Goal: Information Seeking & Learning: Learn about a topic

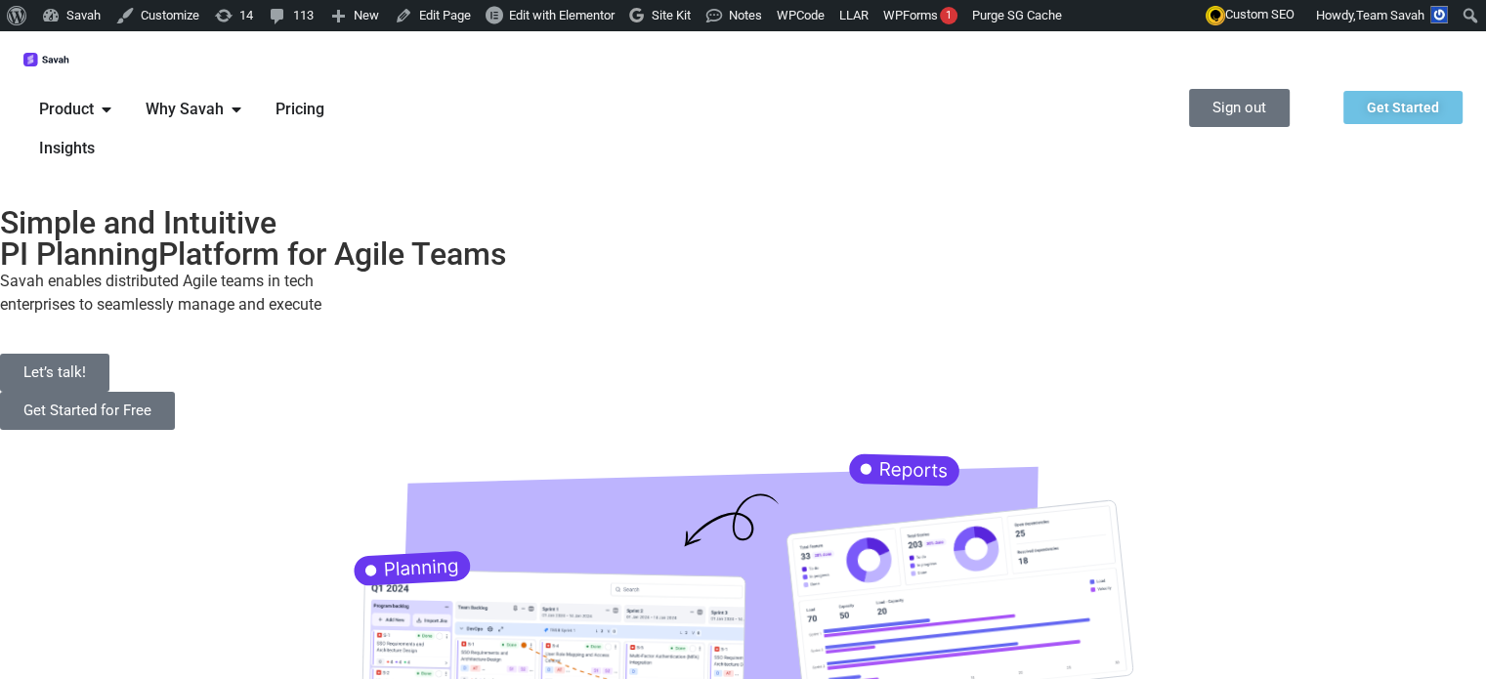
click at [94, 98] on span "Product" at bounding box center [66, 109] width 55 height 23
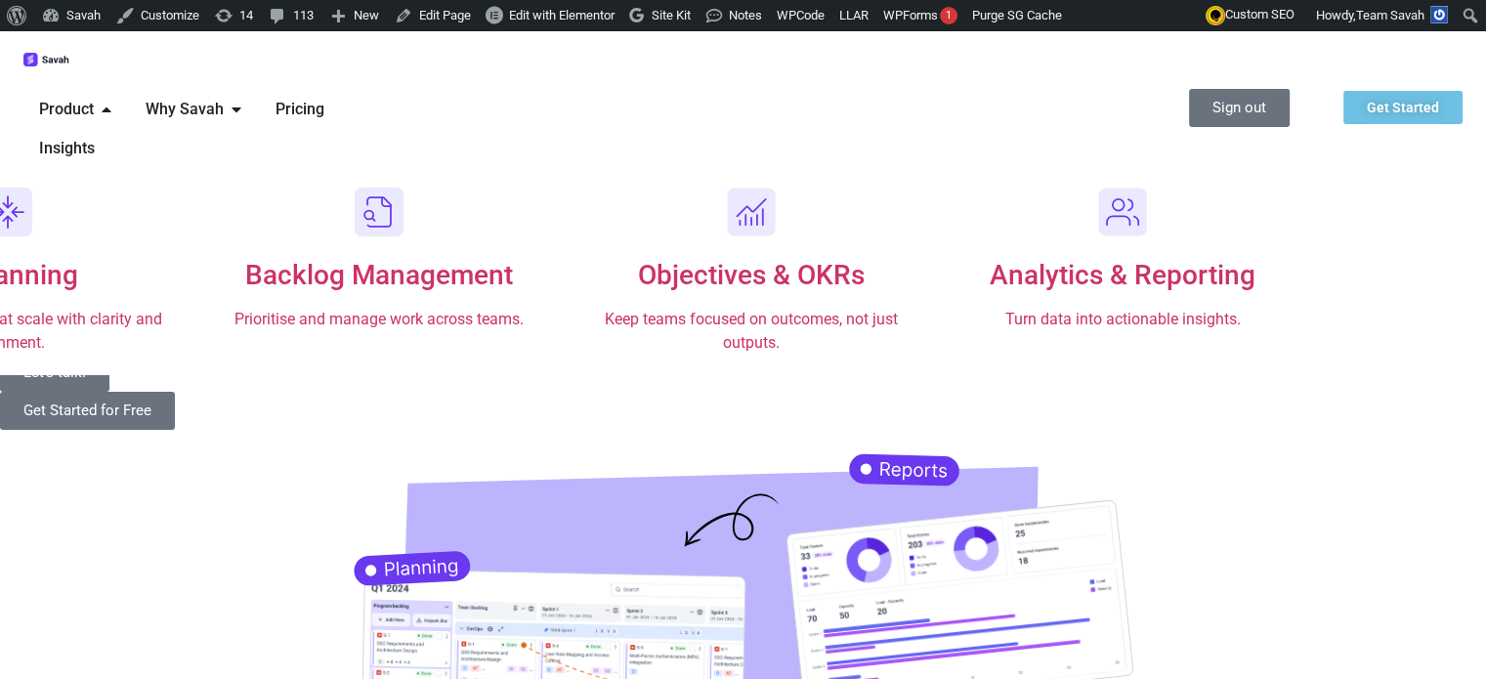
click at [224, 98] on span "Why Savah" at bounding box center [185, 109] width 78 height 23
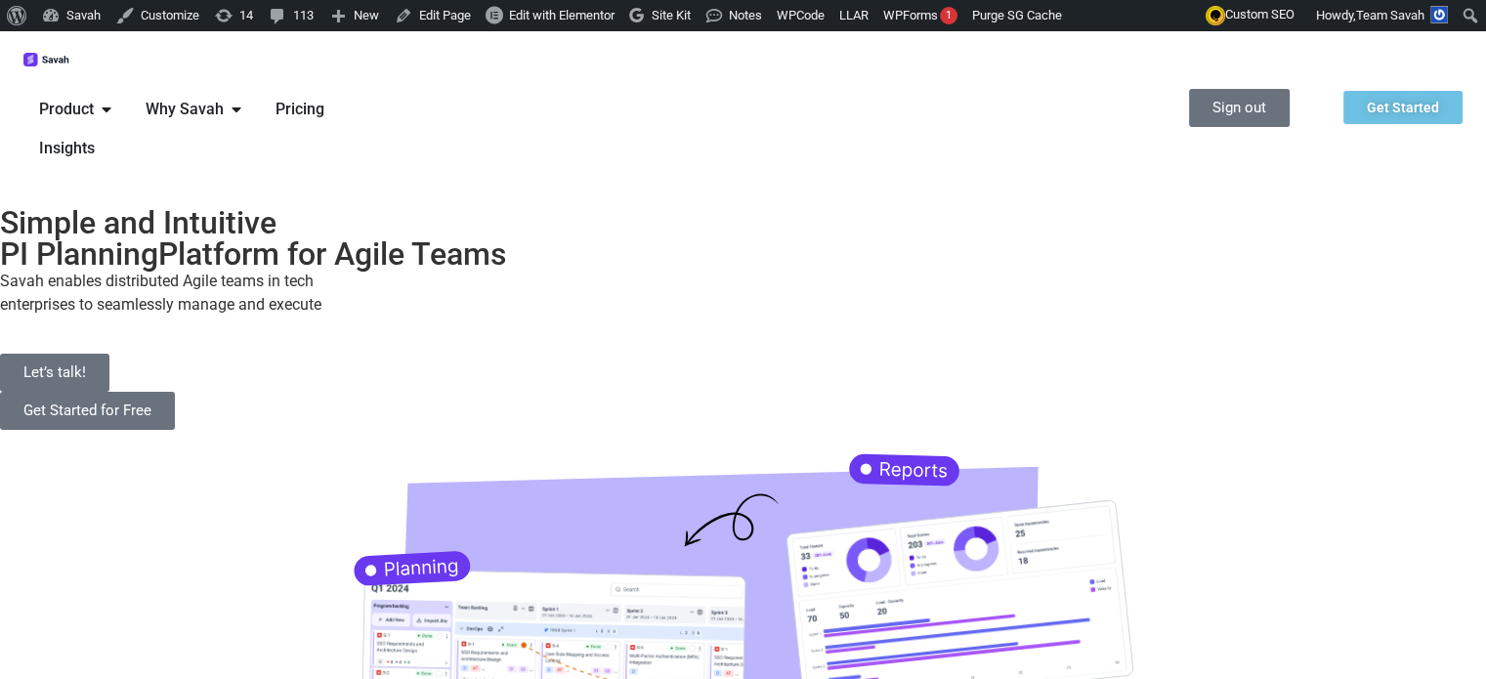
click at [70, 67] on img at bounding box center [46, 60] width 47 height 15
click at [94, 98] on span "Product" at bounding box center [66, 109] width 55 height 23
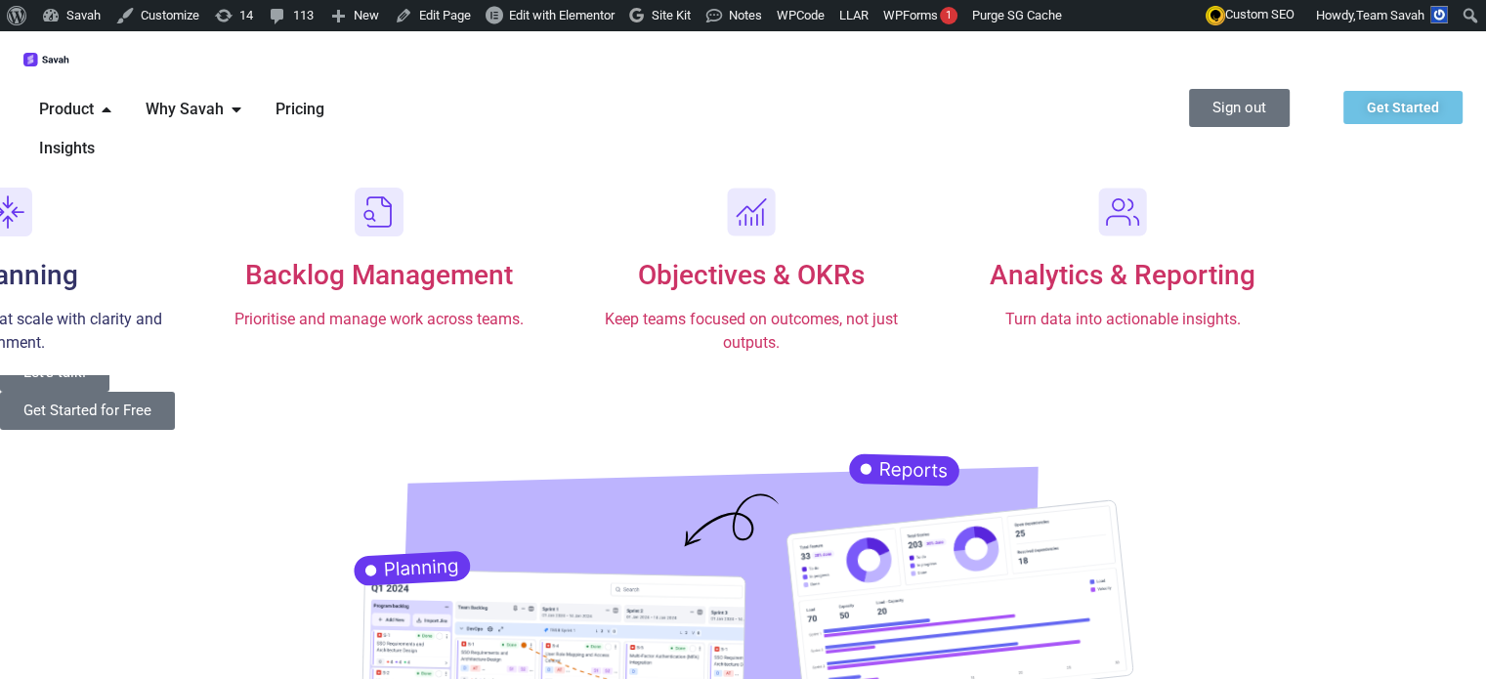
click at [78, 259] on span "PI Planning" at bounding box center [7, 275] width 141 height 32
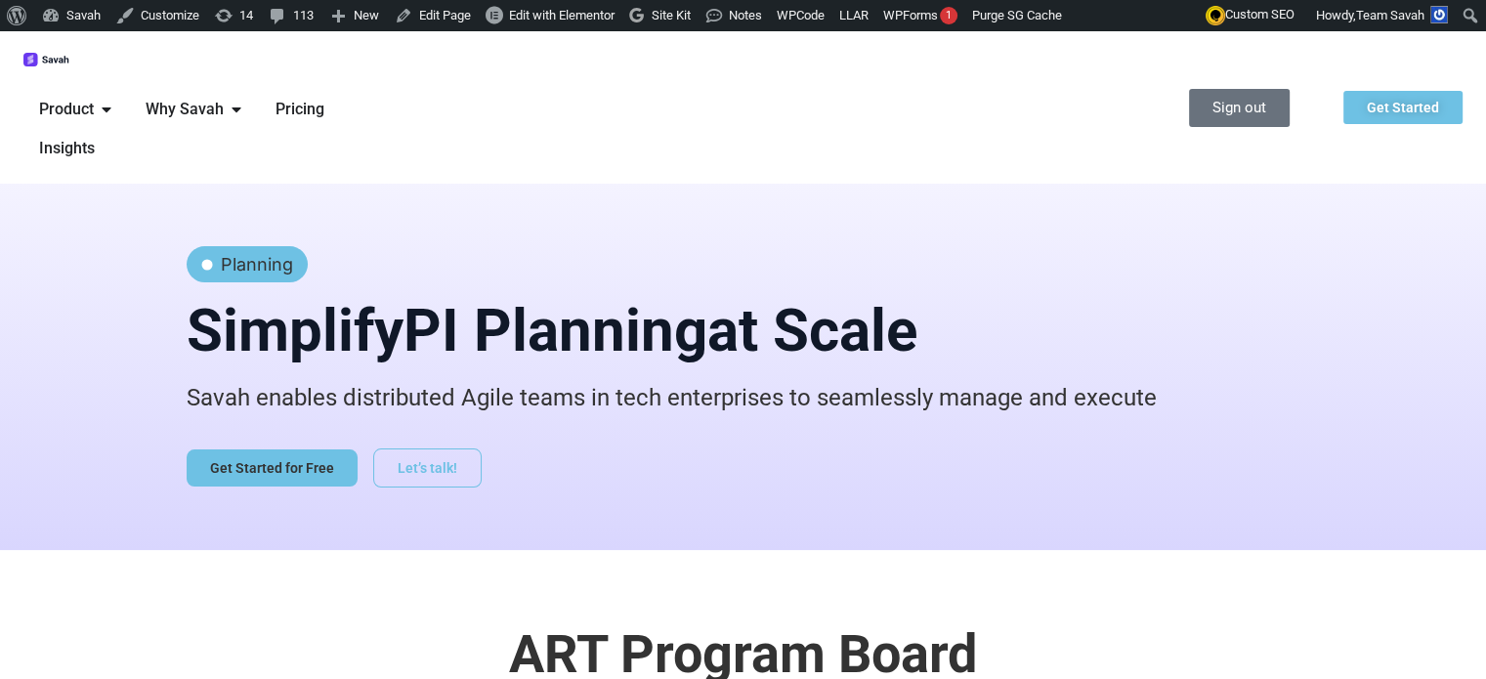
click at [224, 98] on span "Why Savah" at bounding box center [185, 109] width 78 height 23
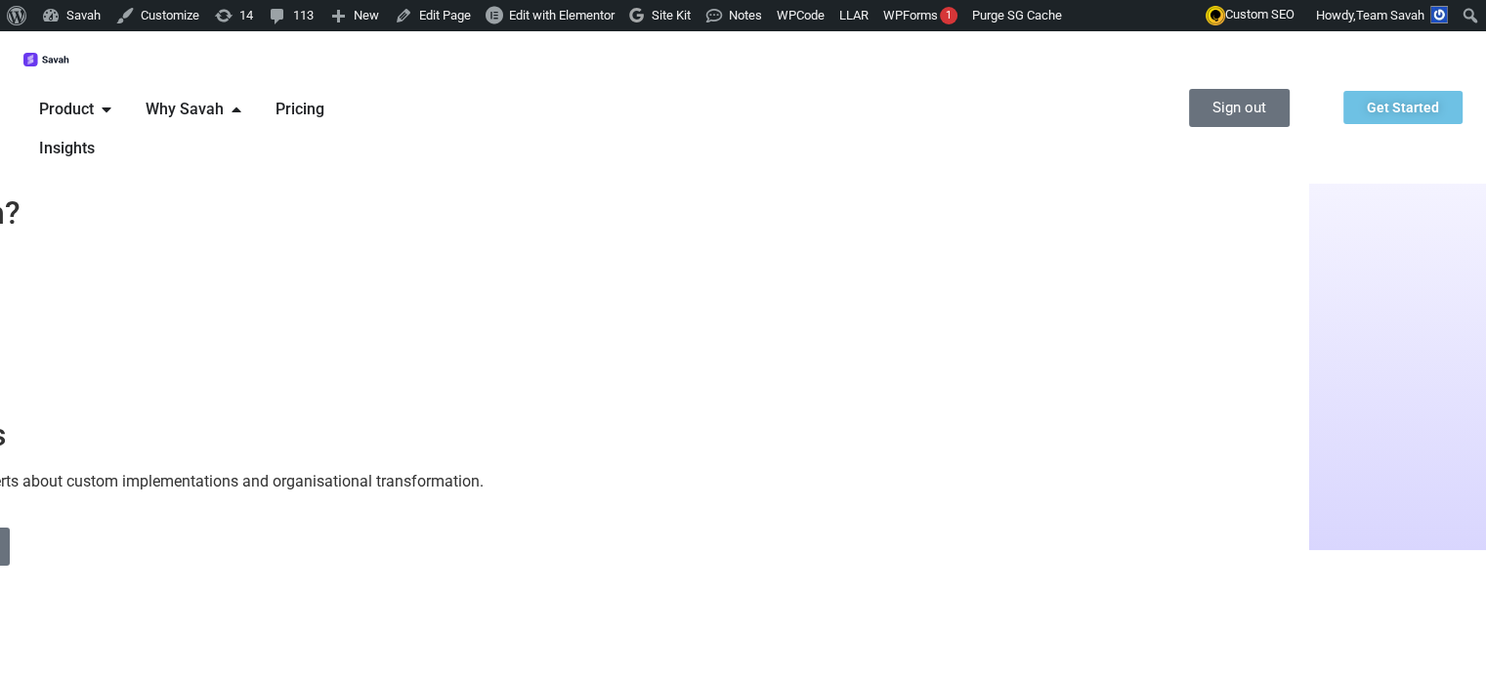
drag, startPoint x: 266, startPoint y: 294, endPoint x: 283, endPoint y: 294, distance: 17.6
click at [266, 229] on h2 "Why Savah?" at bounding box center [565, 212] width 1427 height 31
click at [893, 334] on div "Contact Us Talk to our SAFe experts about custom implementations and organisati…" at bounding box center [565, 454] width 1446 height 240
click at [324, 98] on span "Pricing" at bounding box center [299, 109] width 49 height 23
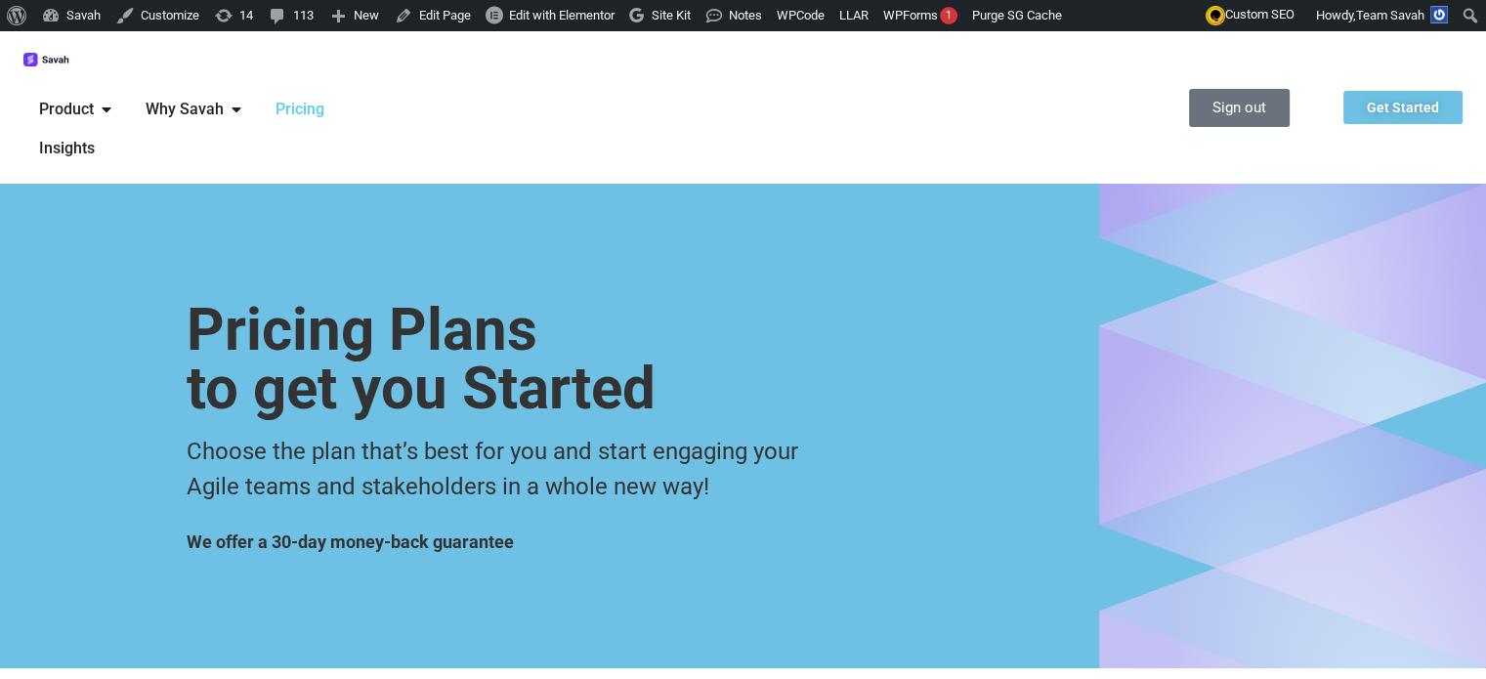
click at [95, 137] on span "Insights" at bounding box center [67, 148] width 56 height 23
click at [94, 98] on span "Product" at bounding box center [66, 109] width 55 height 23
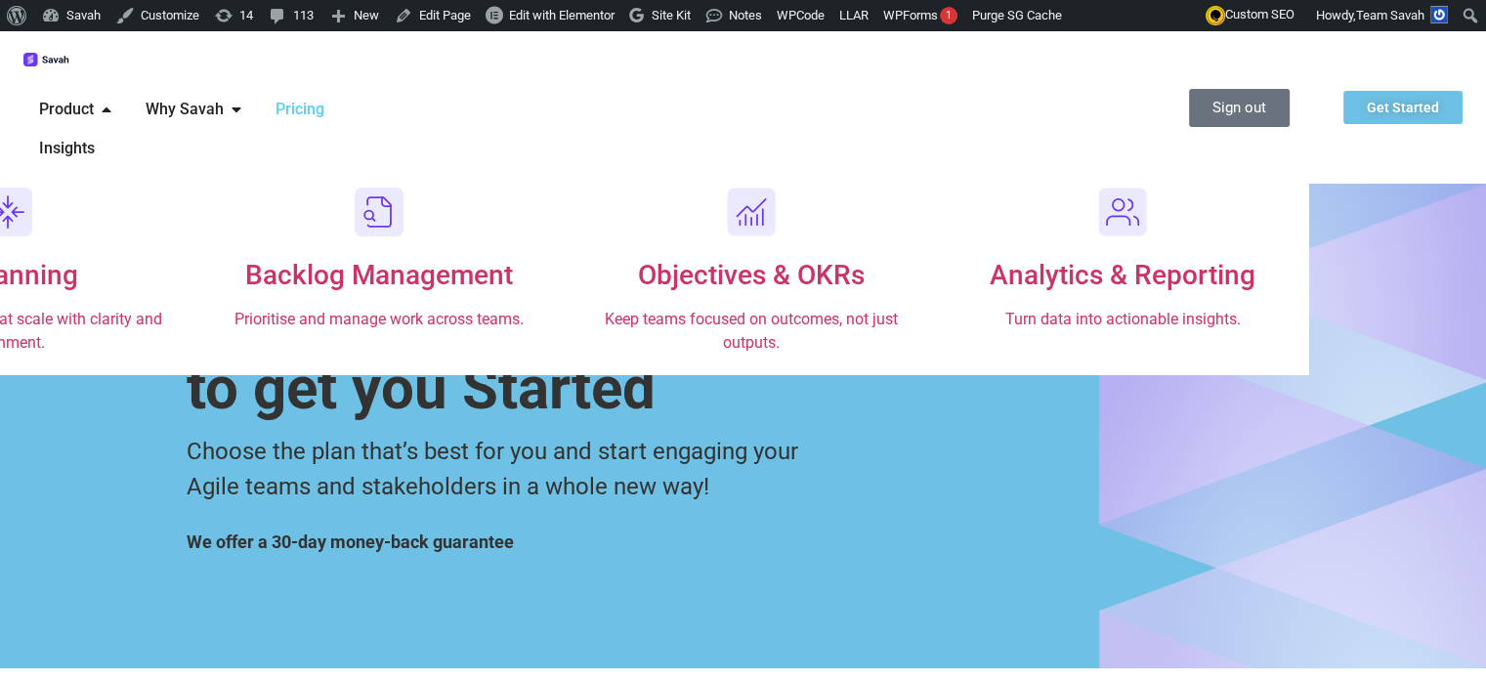
click at [130, 90] on div "Product Close Product Open Product" at bounding box center [76, 109] width 106 height 39
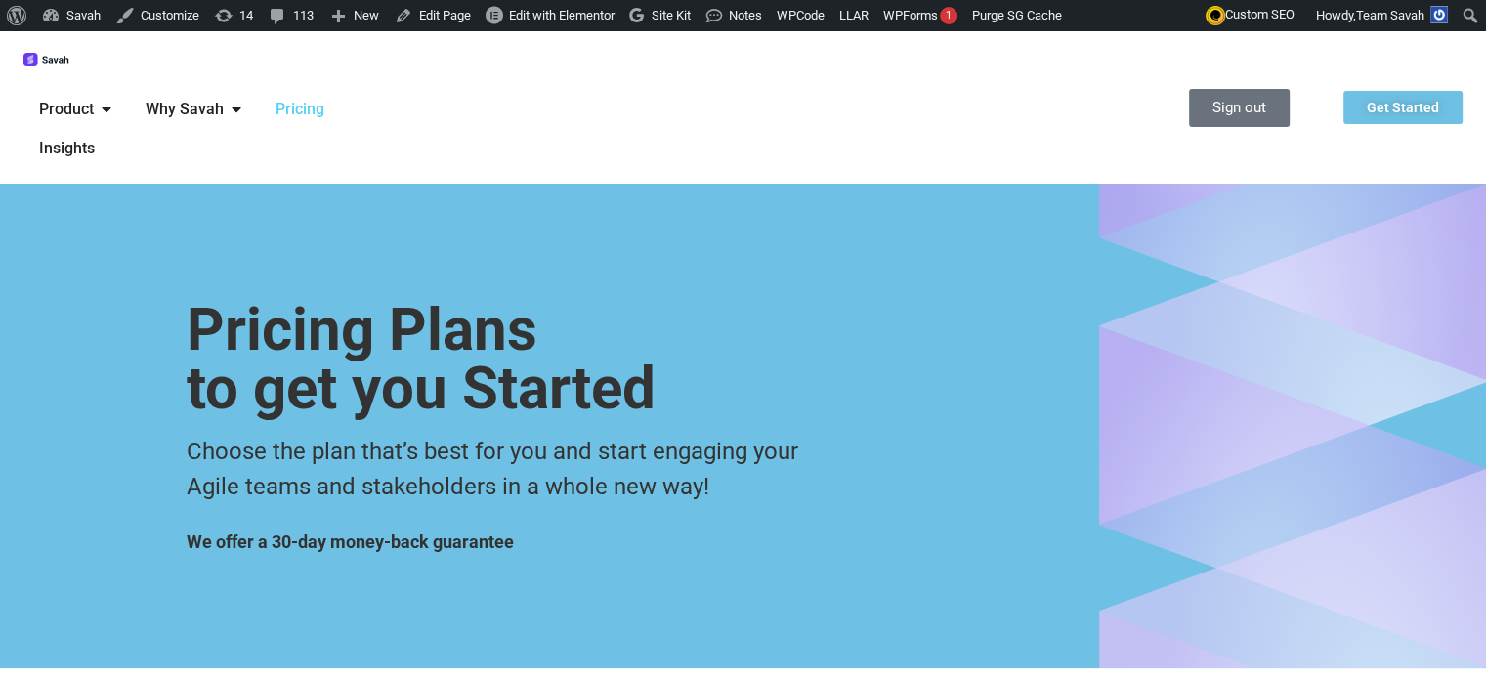
click at [224, 98] on span "Why Savah" at bounding box center [185, 109] width 78 height 23
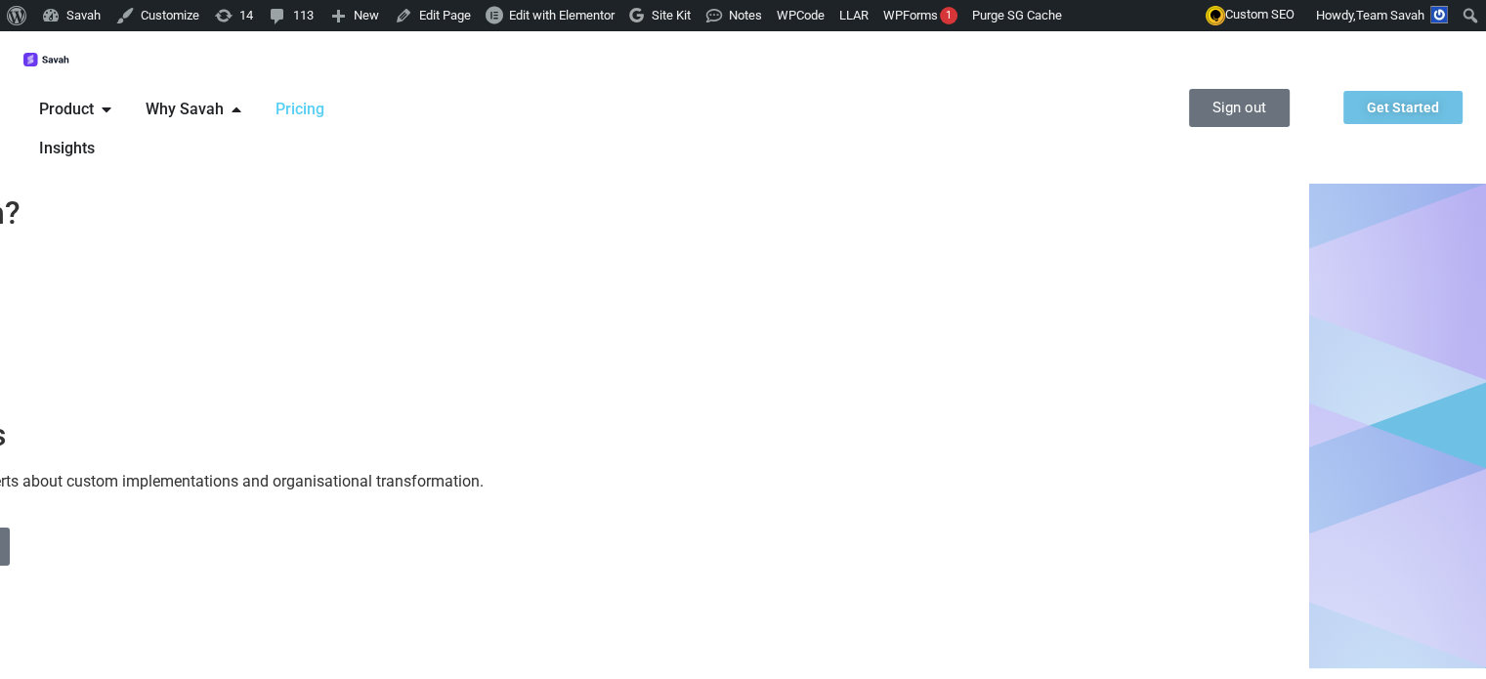
click at [130, 90] on div "Product Close Product Open Product" at bounding box center [76, 109] width 106 height 39
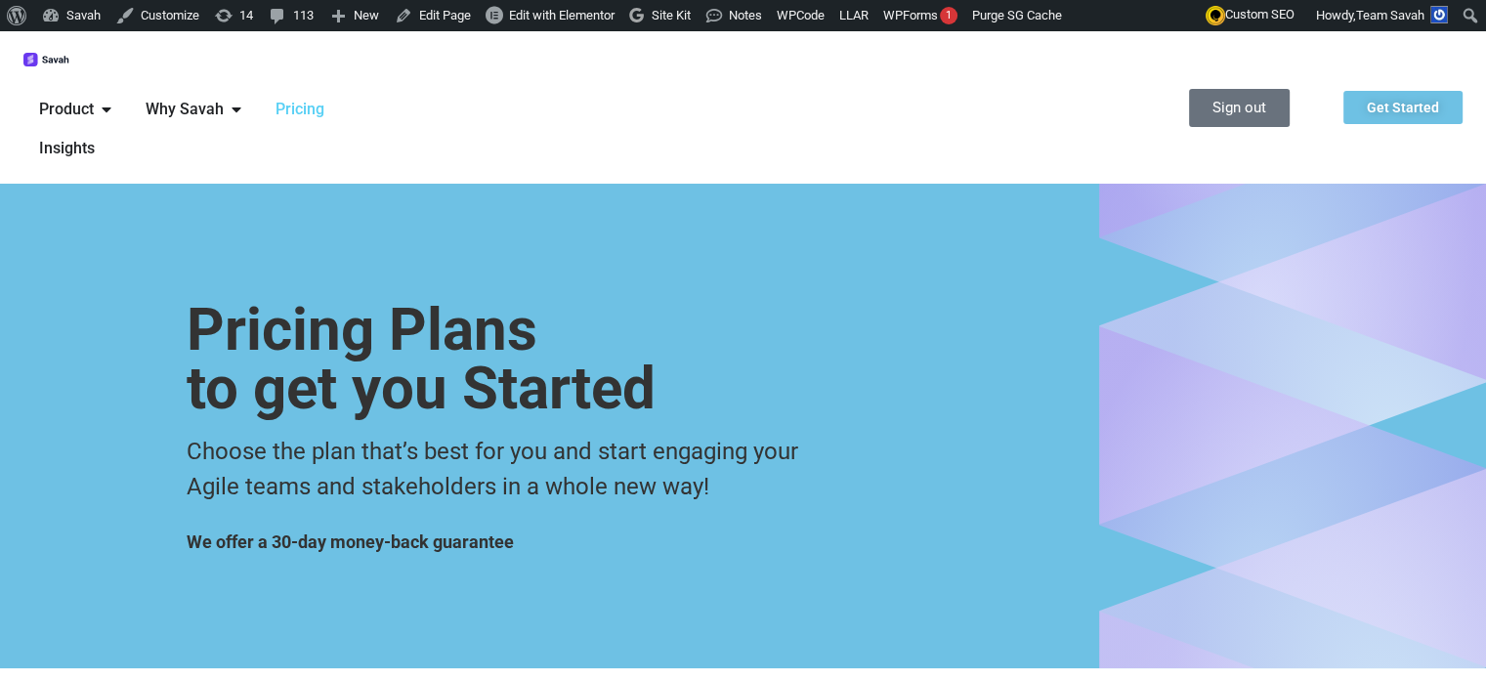
drag, startPoint x: 391, startPoint y: 72, endPoint x: 398, endPoint y: 62, distance: 13.3
click at [224, 98] on span "Why Savah" at bounding box center [185, 109] width 78 height 23
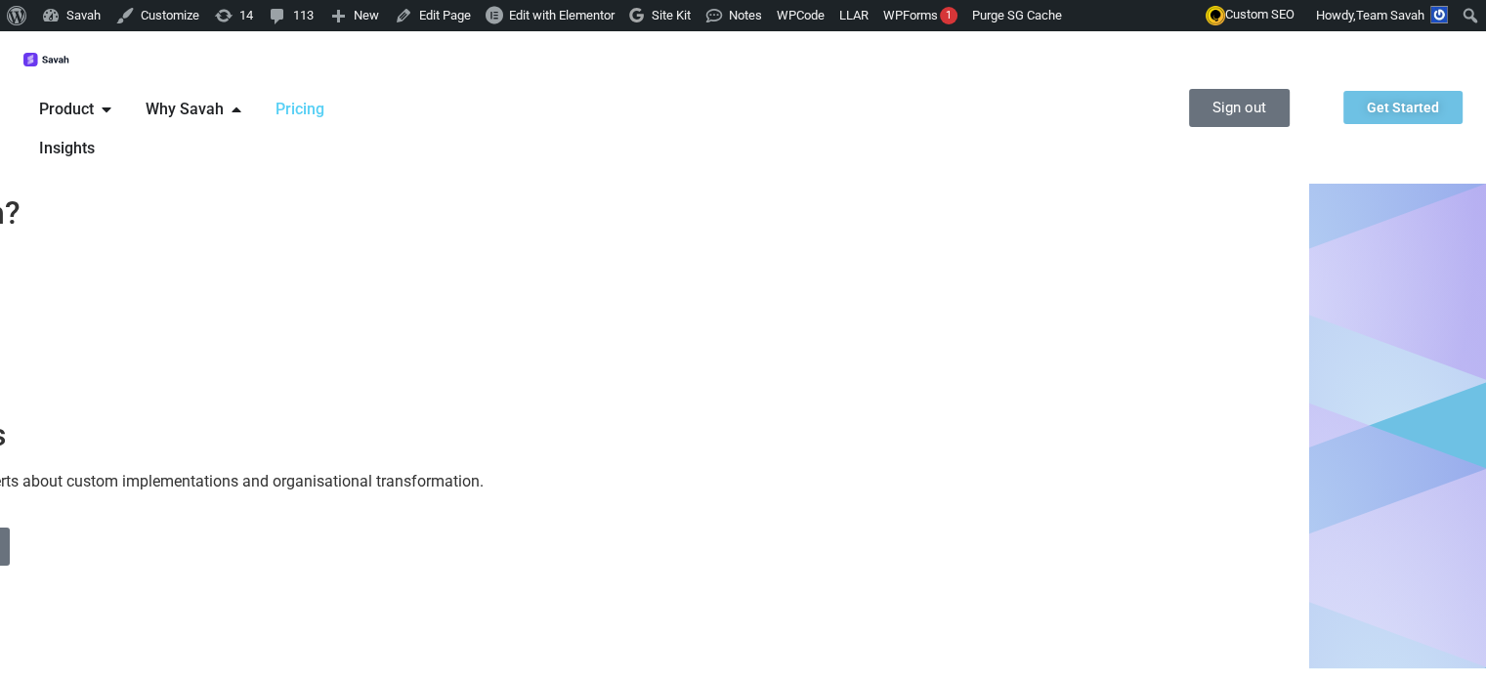
click at [114, 102] on icon "Menu" at bounding box center [107, 110] width 16 height 16
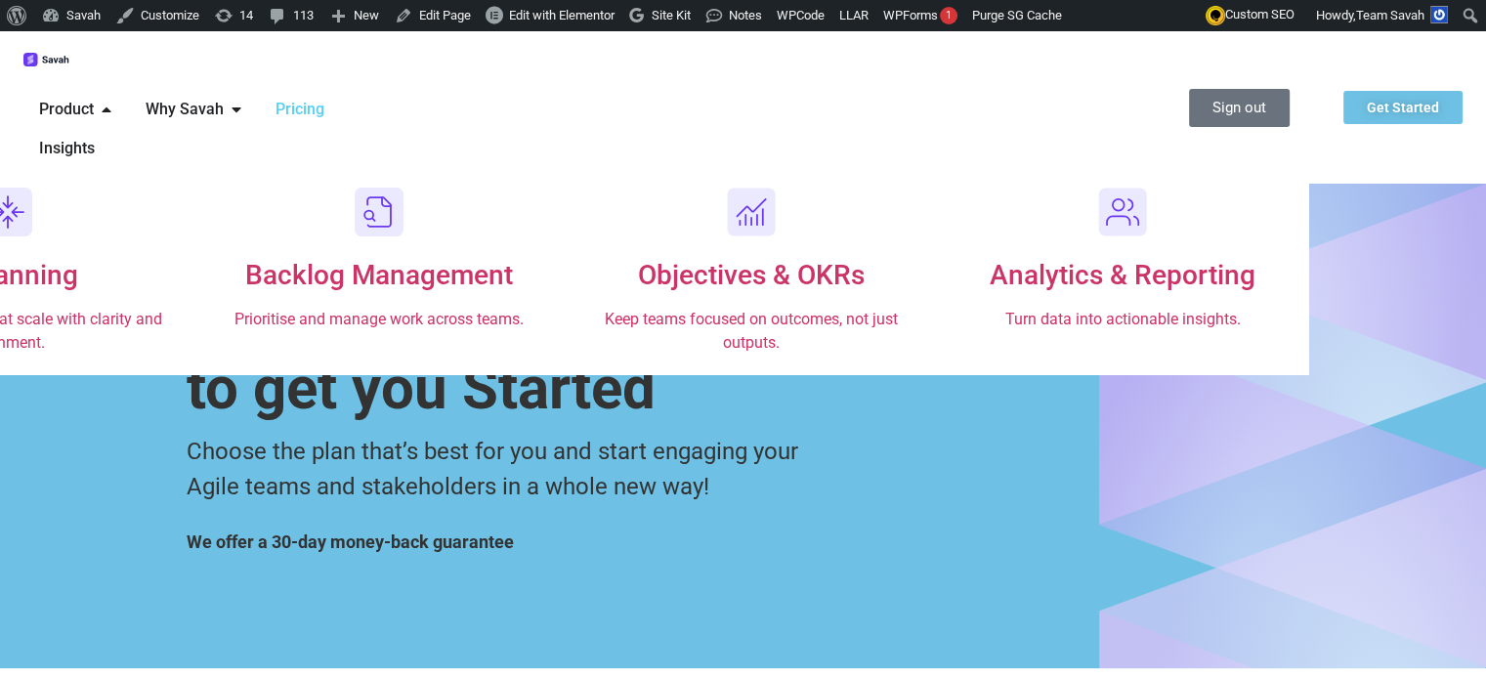
click at [224, 98] on span "Why Savah" at bounding box center [185, 109] width 78 height 23
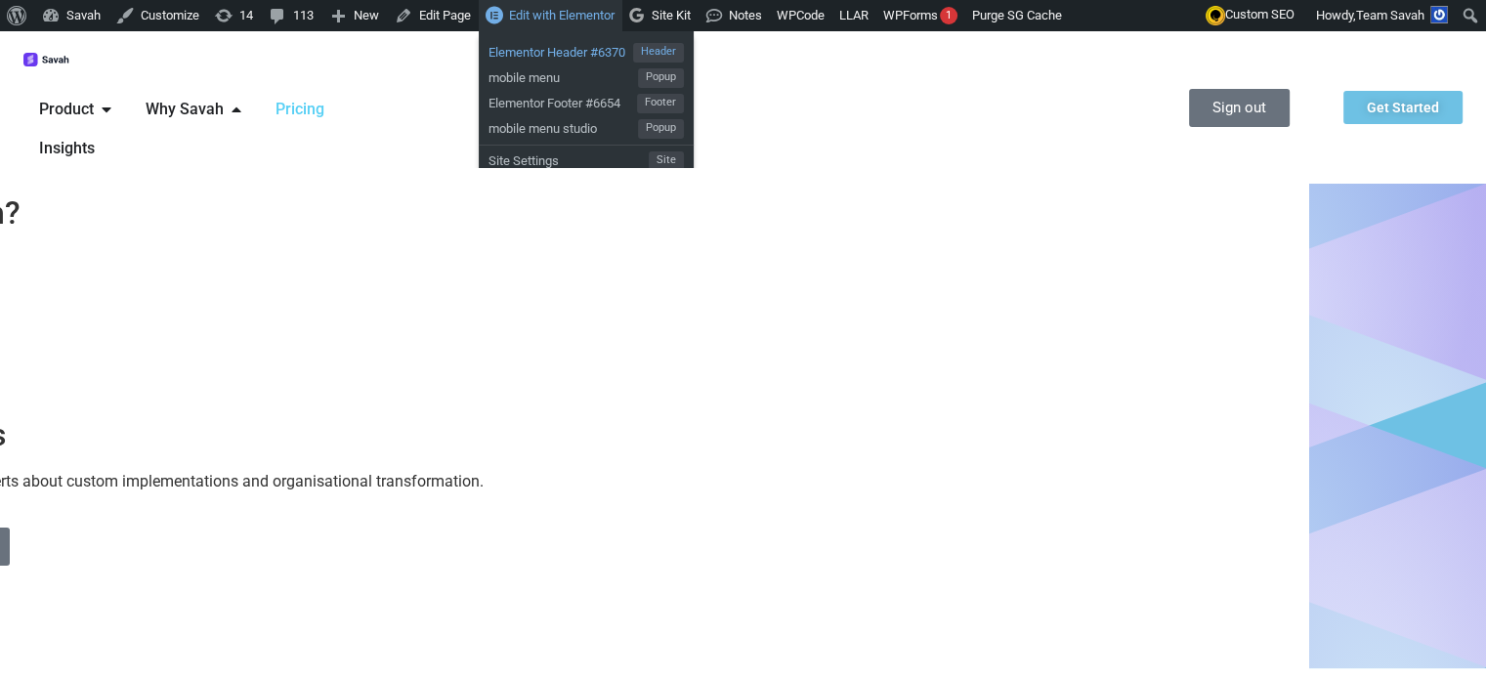
click at [547, 49] on span "Elementor Header #6370" at bounding box center [560, 49] width 145 height 25
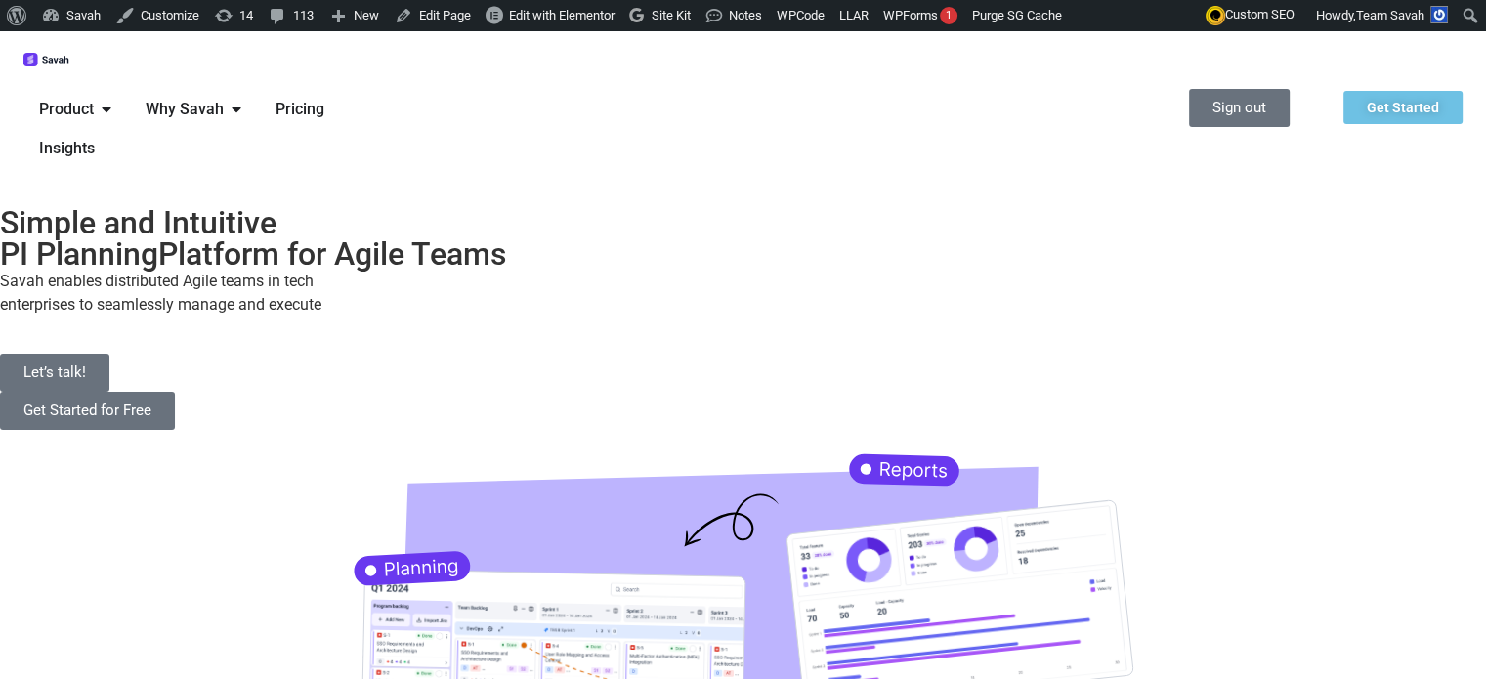
drag, startPoint x: 0, startPoint y: 0, endPoint x: 385, endPoint y: 63, distance: 389.9
click at [224, 98] on span "Why Savah" at bounding box center [185, 109] width 78 height 23
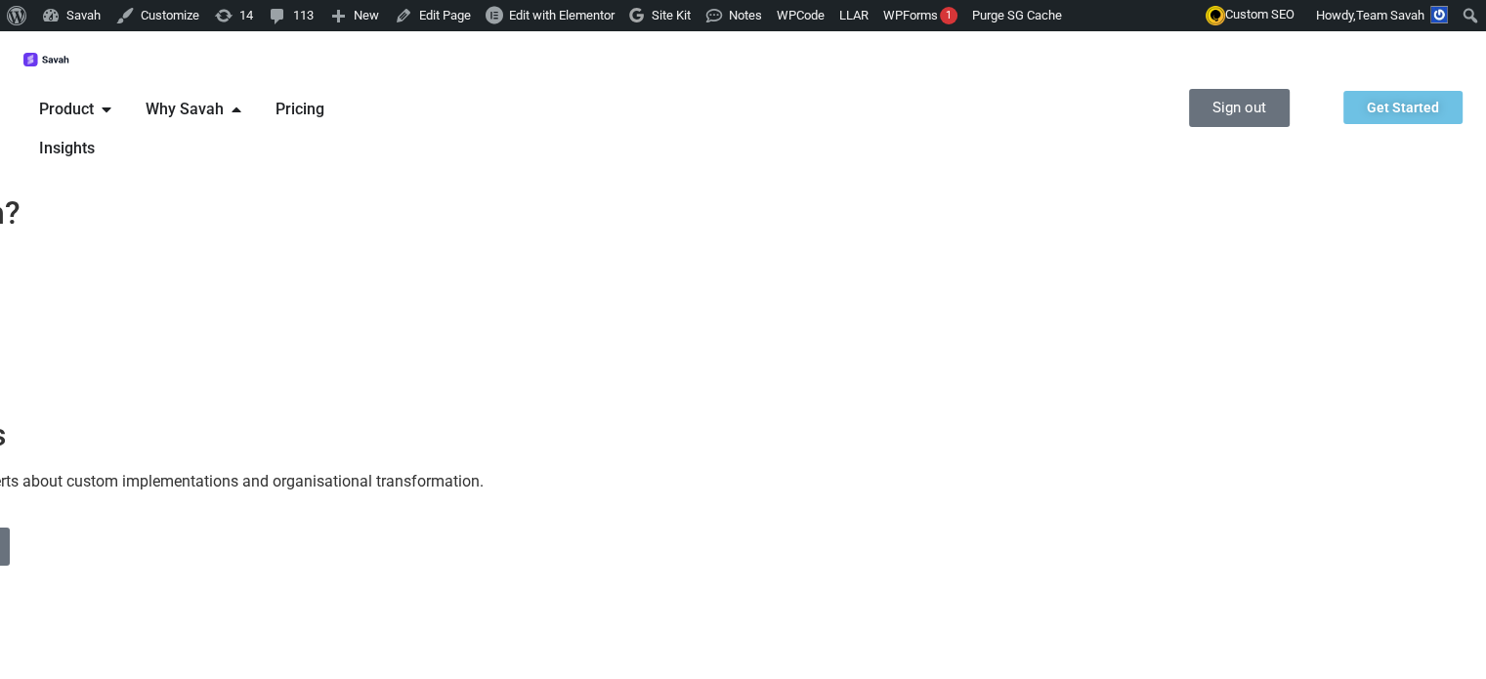
click at [94, 98] on span "Product" at bounding box center [66, 109] width 55 height 23
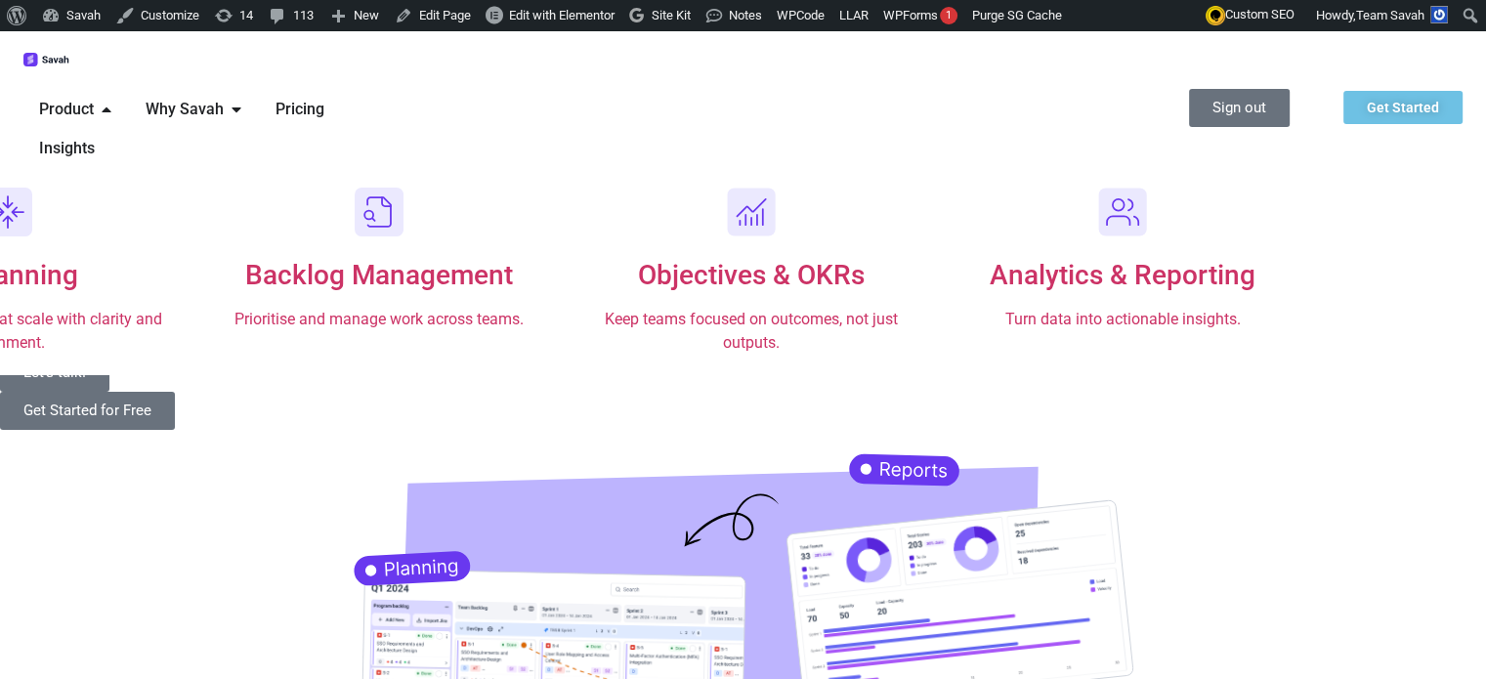
click at [224, 98] on span "Why Savah" at bounding box center [185, 109] width 78 height 23
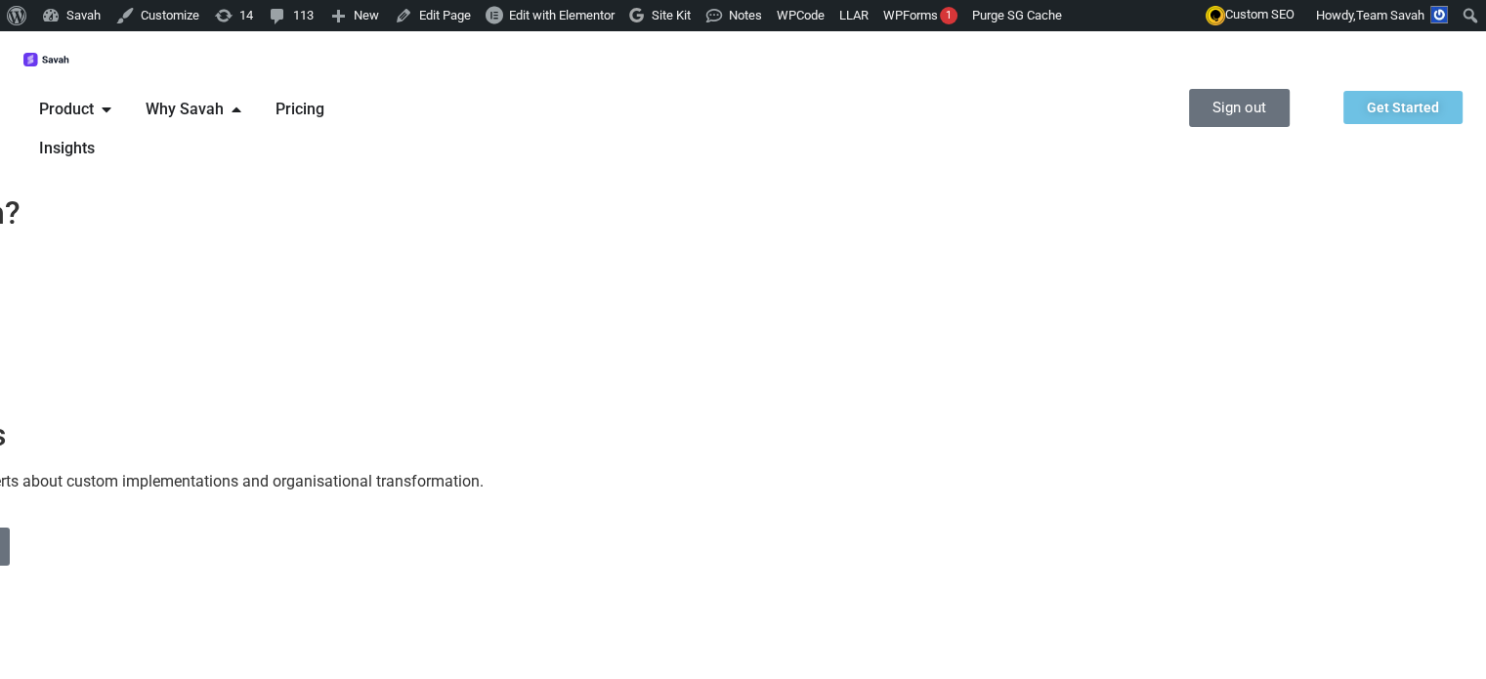
click at [114, 102] on icon "Menu" at bounding box center [107, 110] width 16 height 16
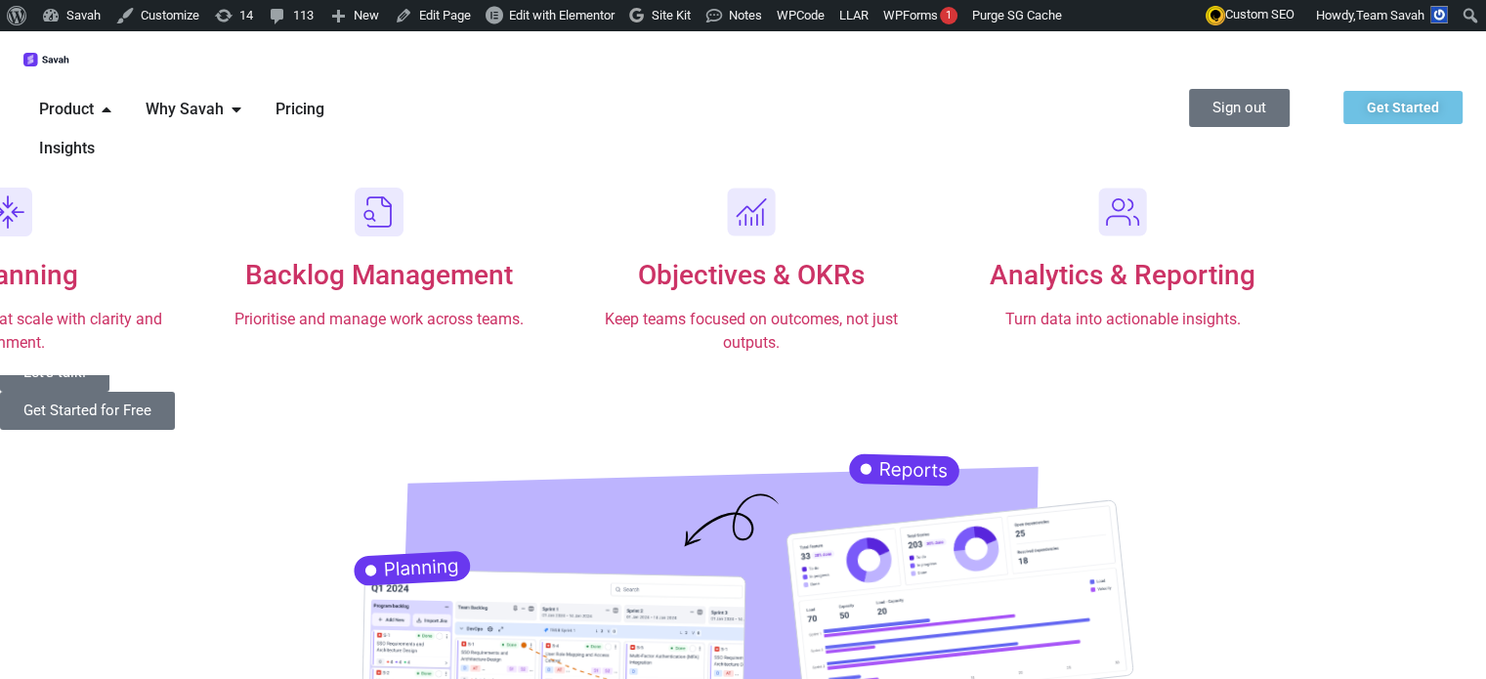
click at [224, 98] on span "Why Savah" at bounding box center [185, 109] width 78 height 23
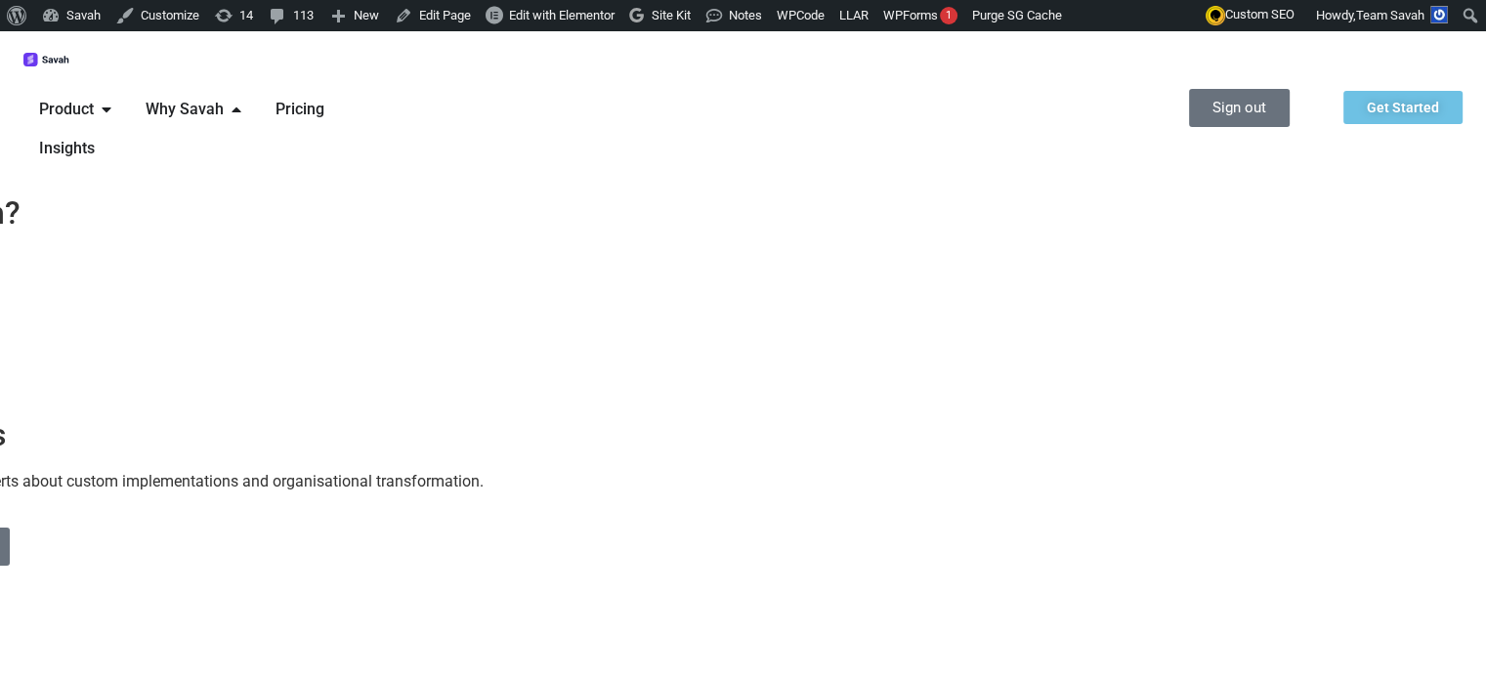
click at [768, 575] on div "Simple and Intuitive PI Planning Platform for Agile Teams Savah enables distrib…" at bounding box center [743, 542] width 1486 height 732
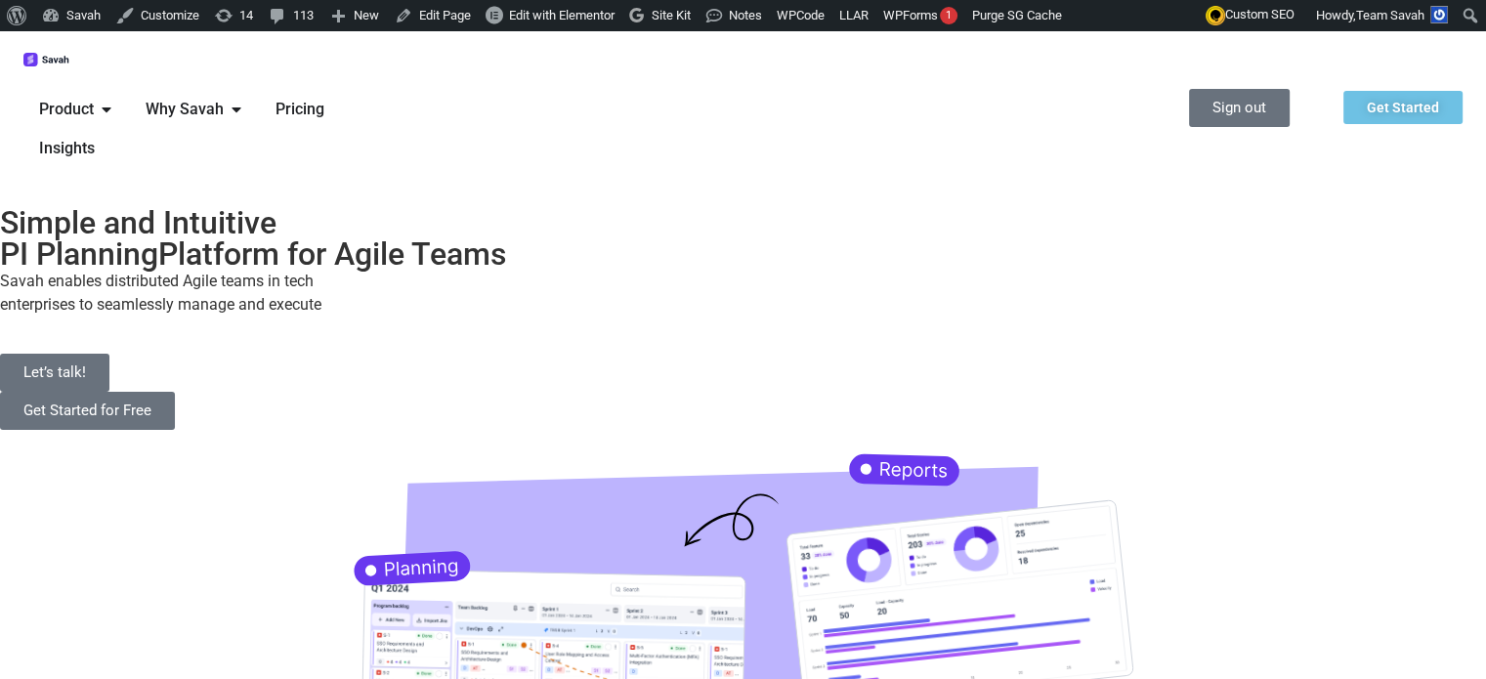
click at [260, 90] on div "Why Savah Close Why Savah Open Why Savah" at bounding box center [195, 109] width 130 height 39
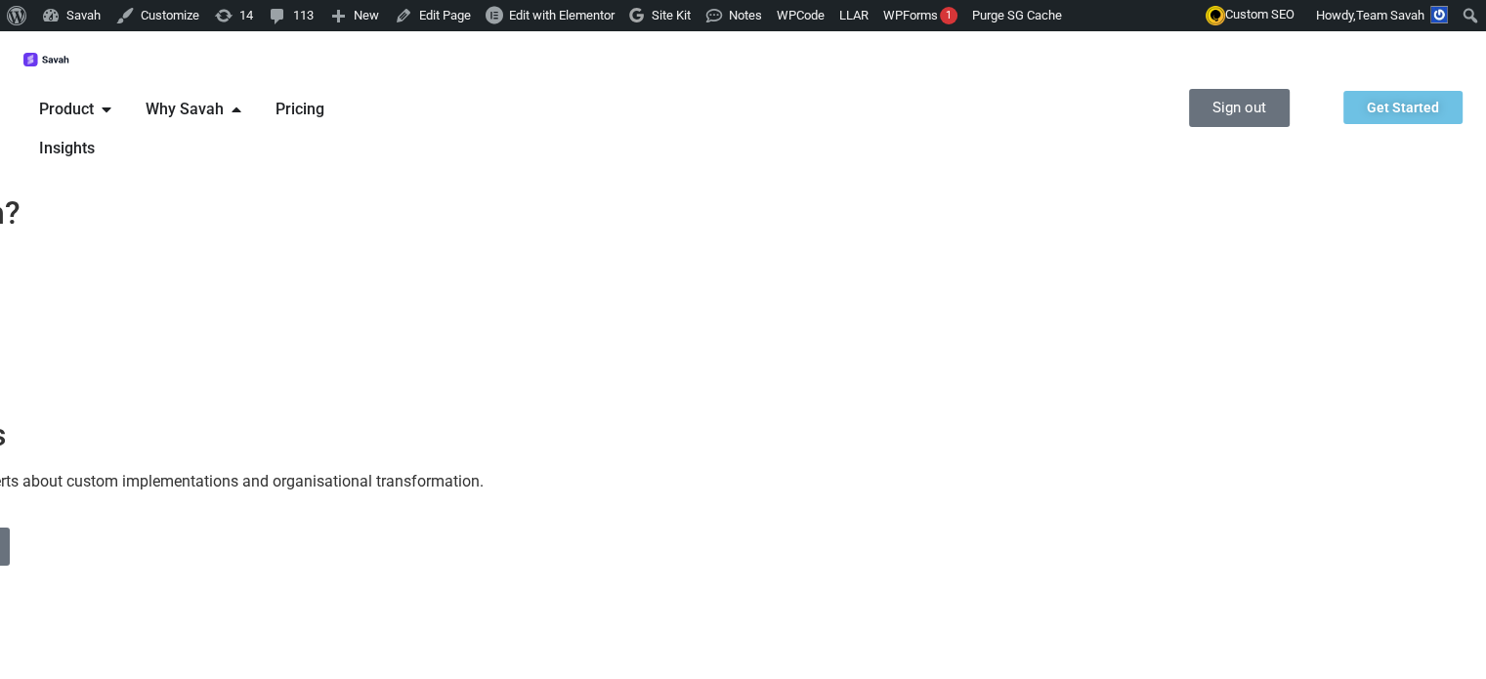
click at [709, 470] on p "Talk to our SAFe experts about custom implementations and organisational transf…" at bounding box center [565, 481] width 1427 height 23
click at [94, 98] on span "Product" at bounding box center [66, 109] width 55 height 23
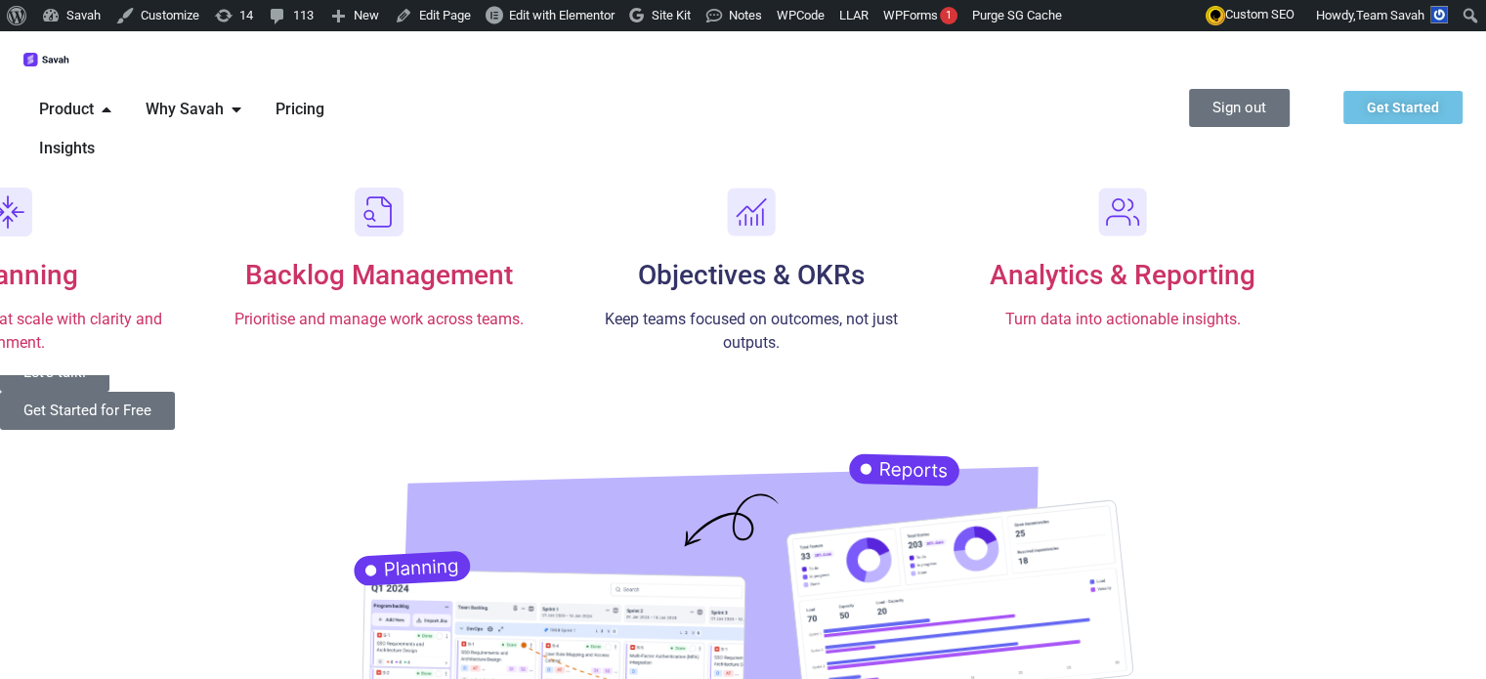
click at [765, 199] on icon "Menu" at bounding box center [750, 208] width 28 height 18
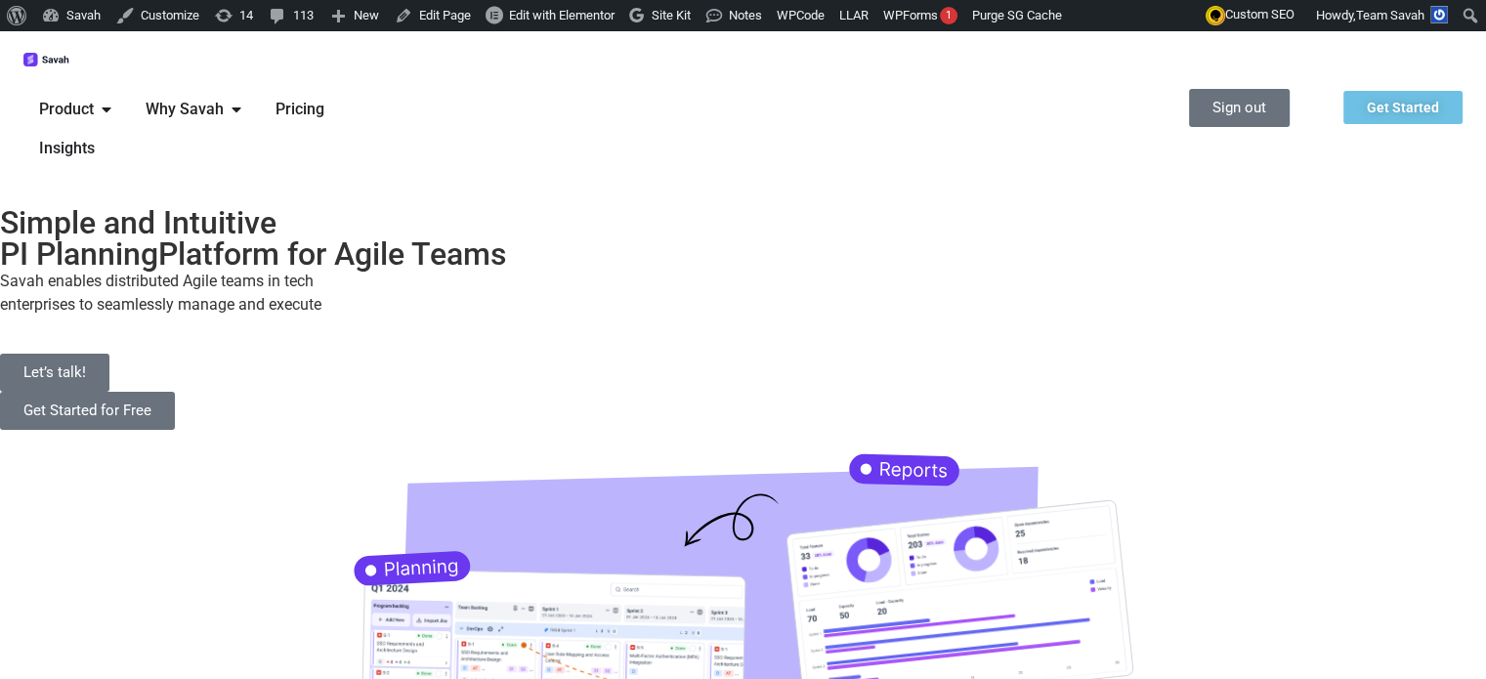
click at [224, 98] on span "Why Savah" at bounding box center [185, 109] width 78 height 23
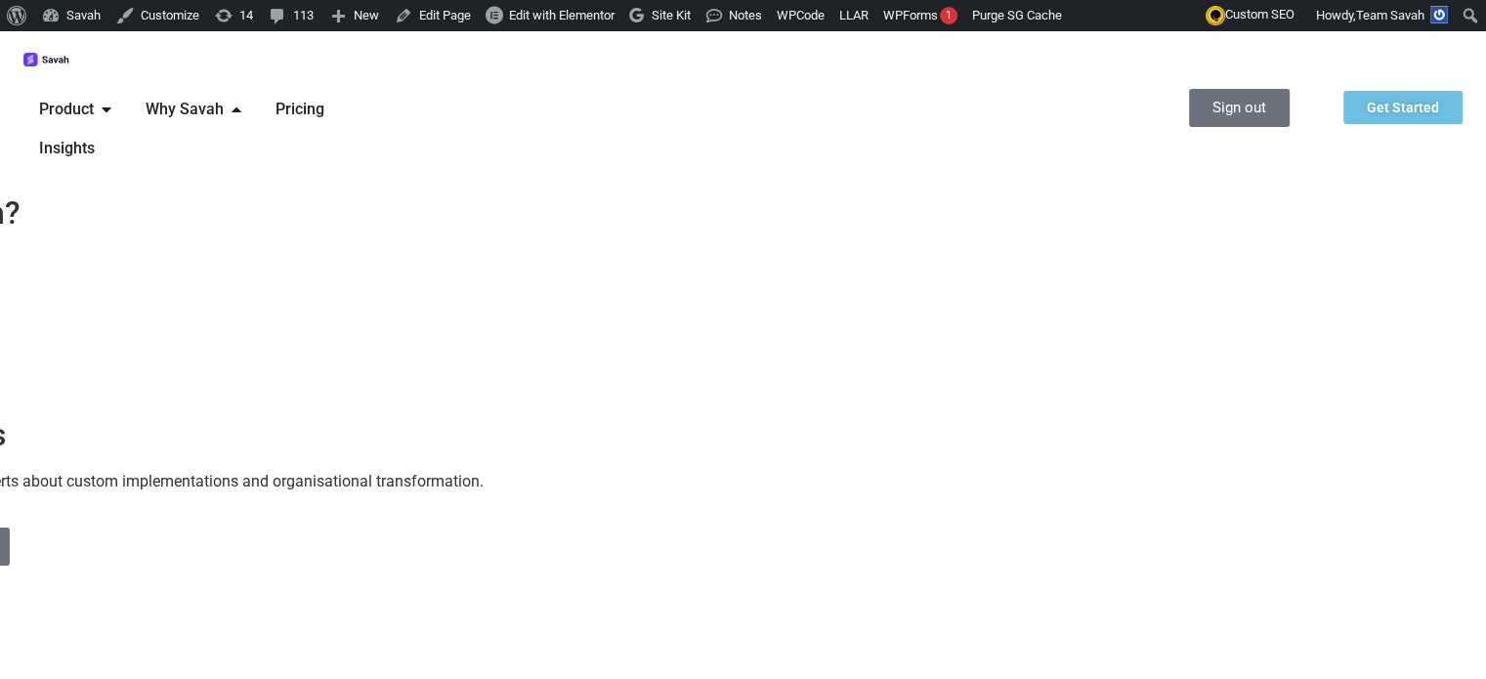
click at [94, 98] on span "Product" at bounding box center [66, 109] width 55 height 23
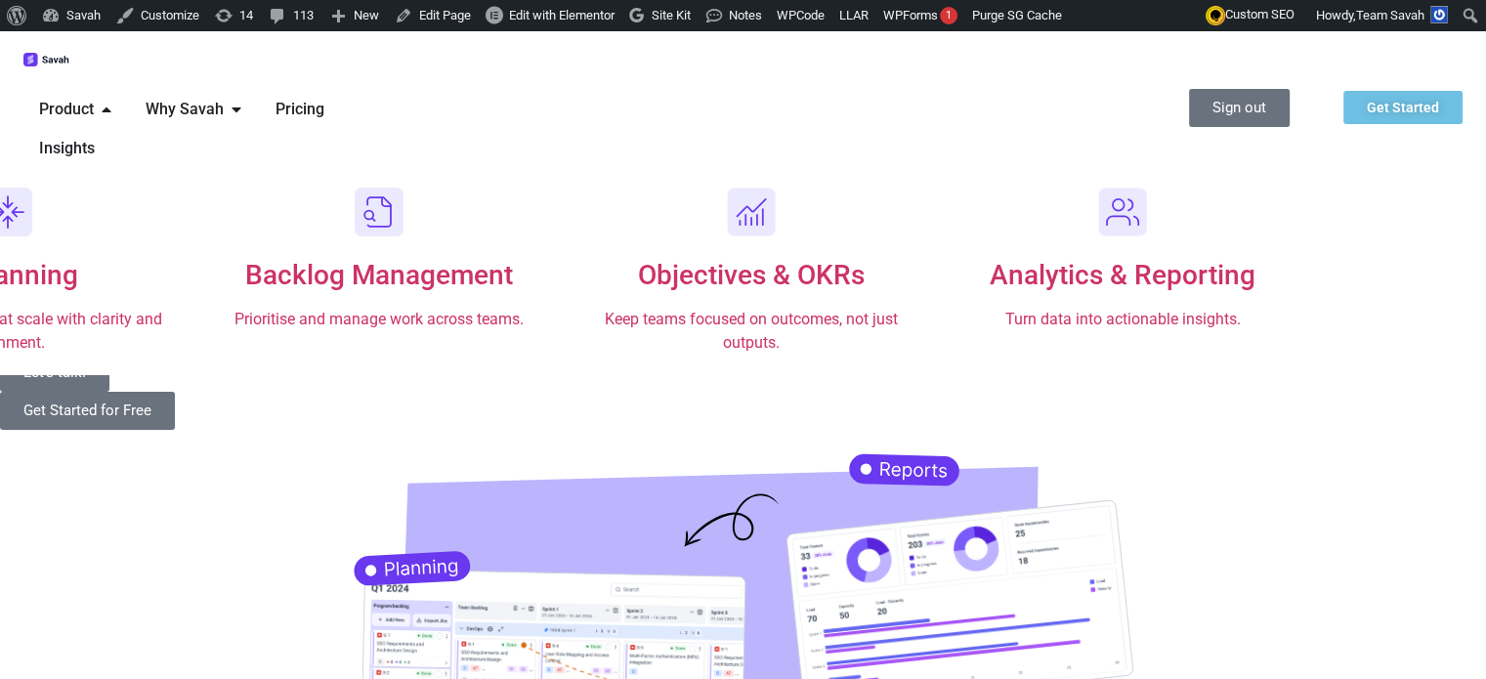
click at [649, 460] on div "Simple and Intuitive PI Planning Platform for Agile Teams Savah enables distrib…" at bounding box center [743, 318] width 1486 height 284
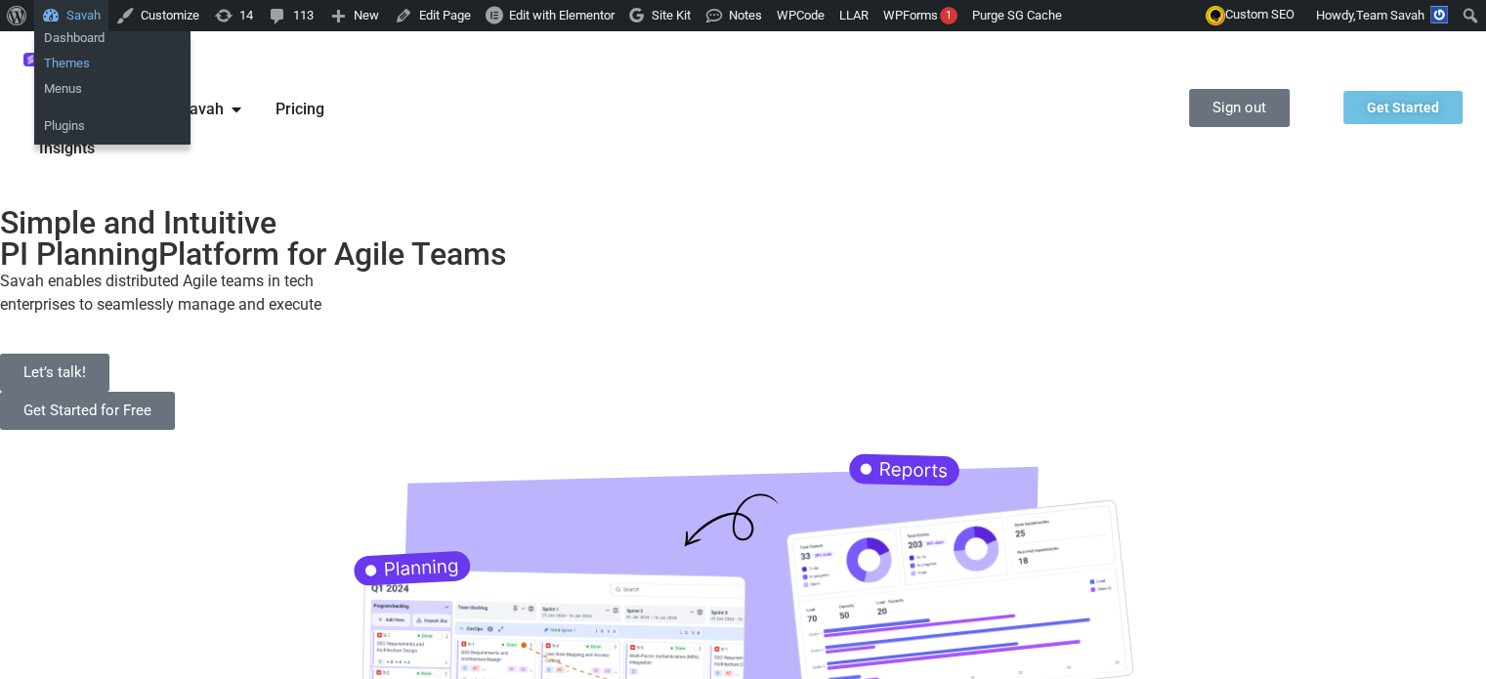
click at [67, 59] on link "Themes" at bounding box center [112, 63] width 156 height 25
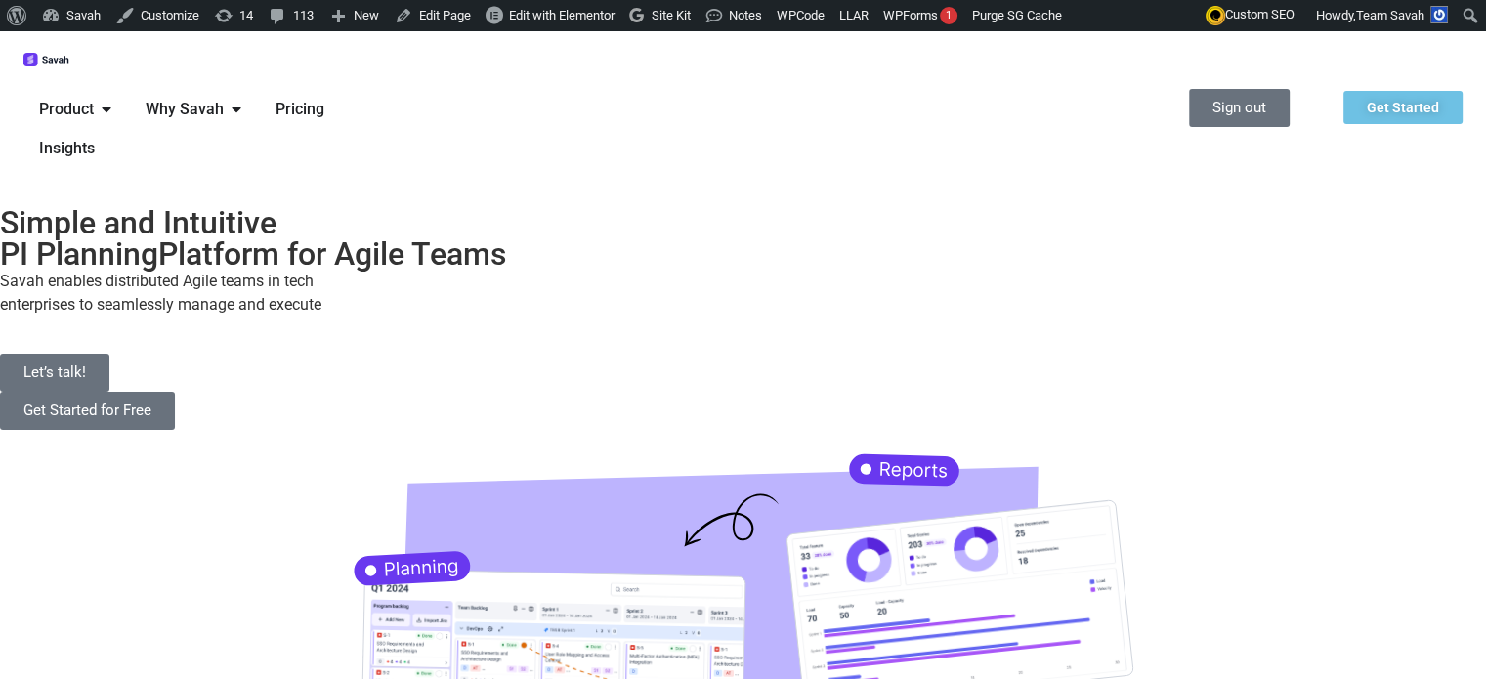
click at [94, 98] on span "Product" at bounding box center [66, 109] width 55 height 23
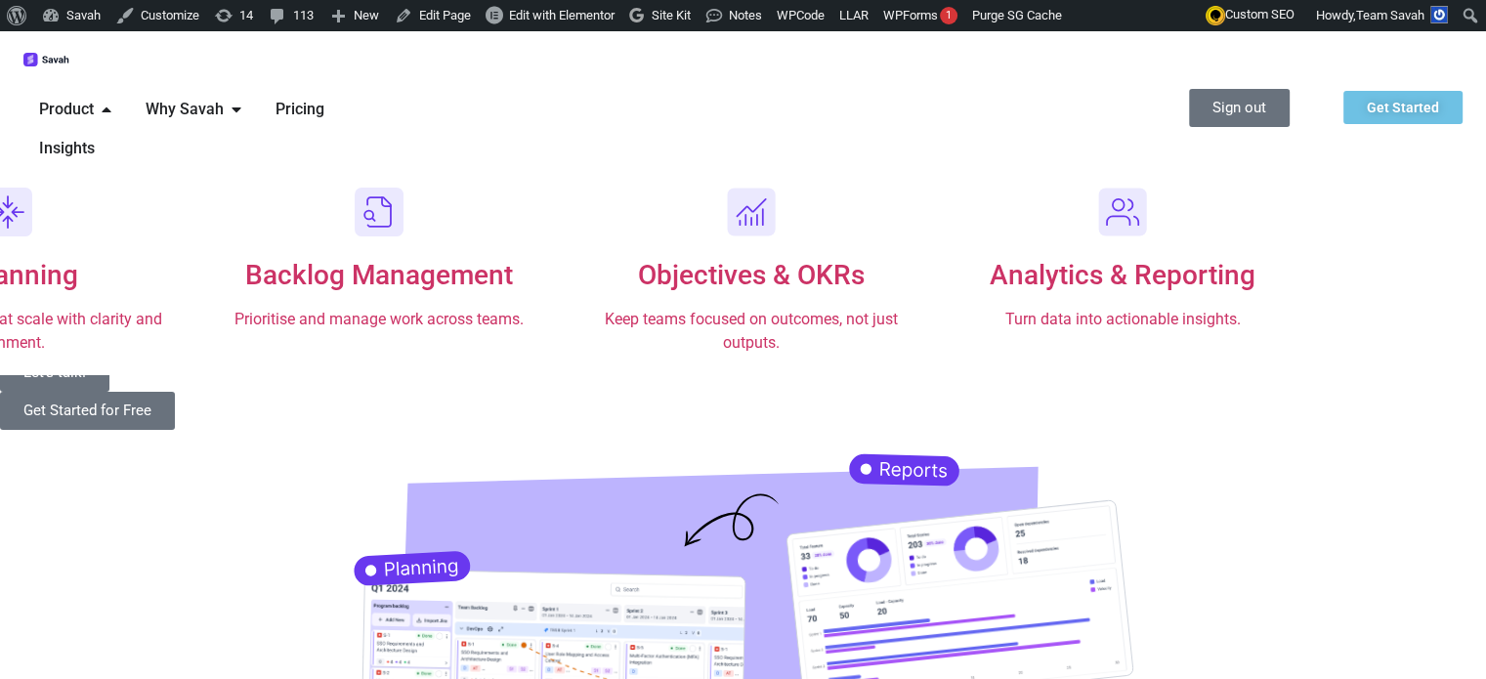
click at [94, 98] on span "Product" at bounding box center [66, 109] width 55 height 23
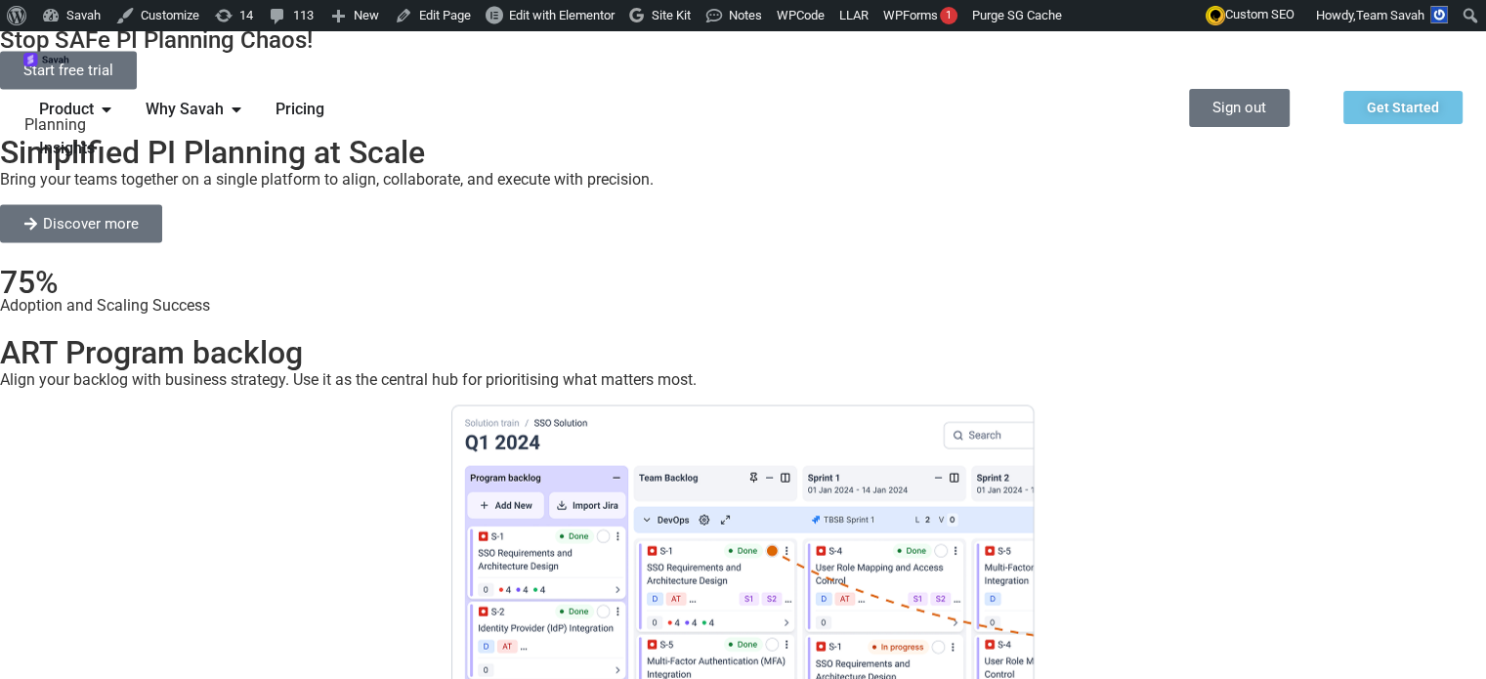
scroll to position [3809, 0]
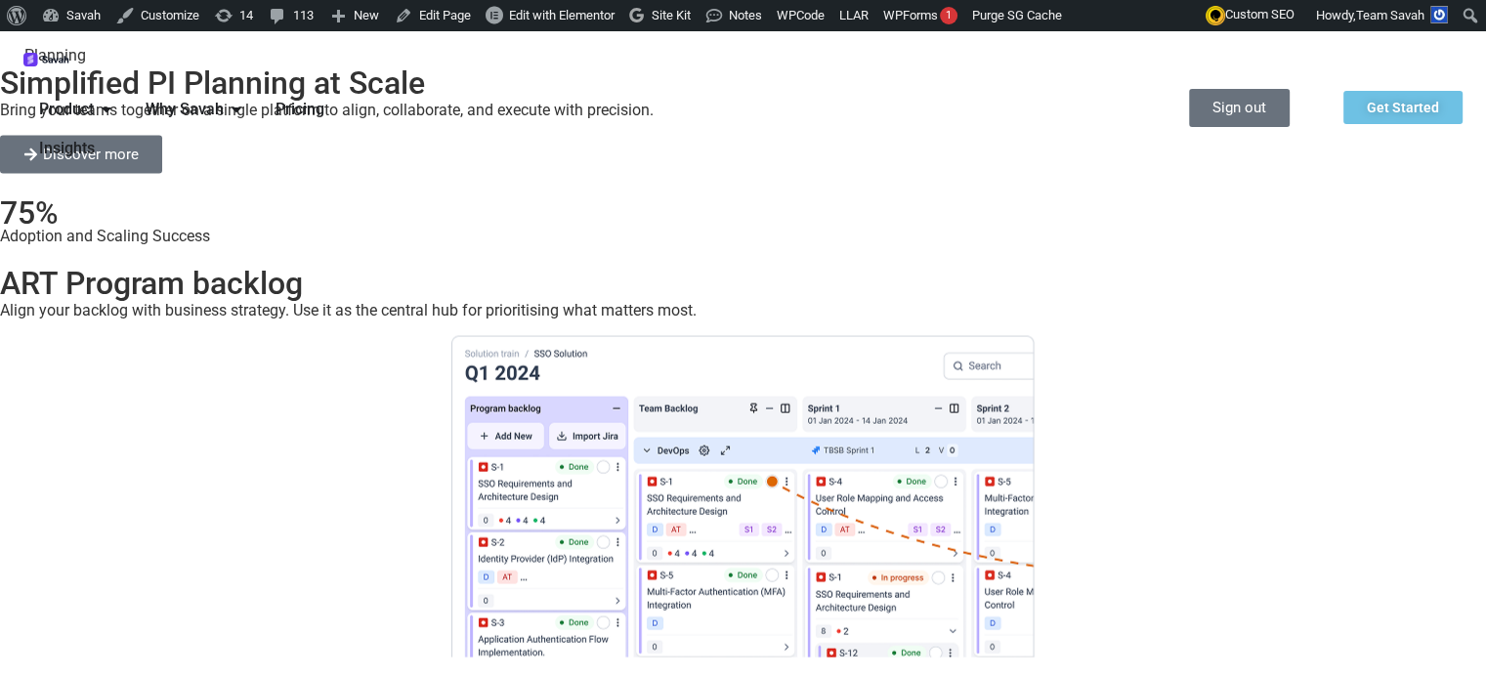
click at [94, 98] on span "Product" at bounding box center [66, 109] width 55 height 23
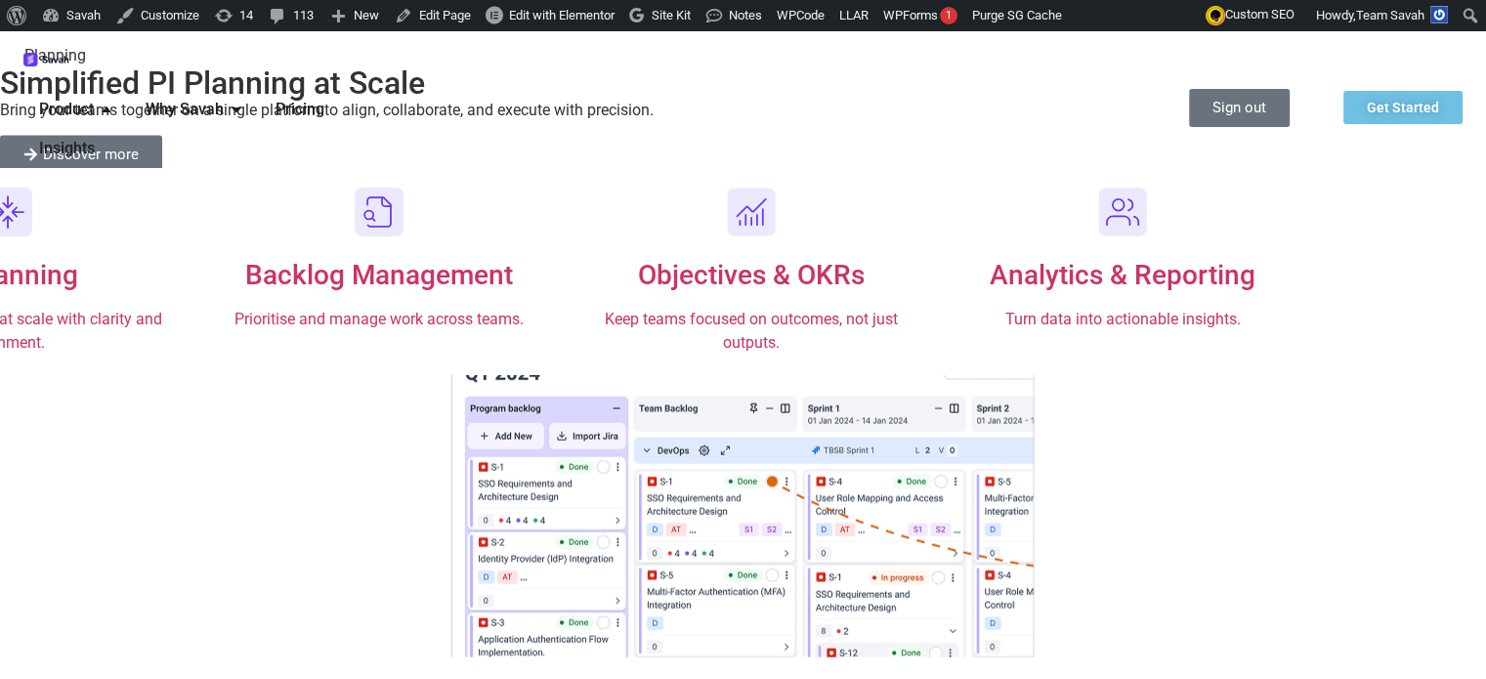
click at [94, 98] on span "Product" at bounding box center [66, 109] width 55 height 23
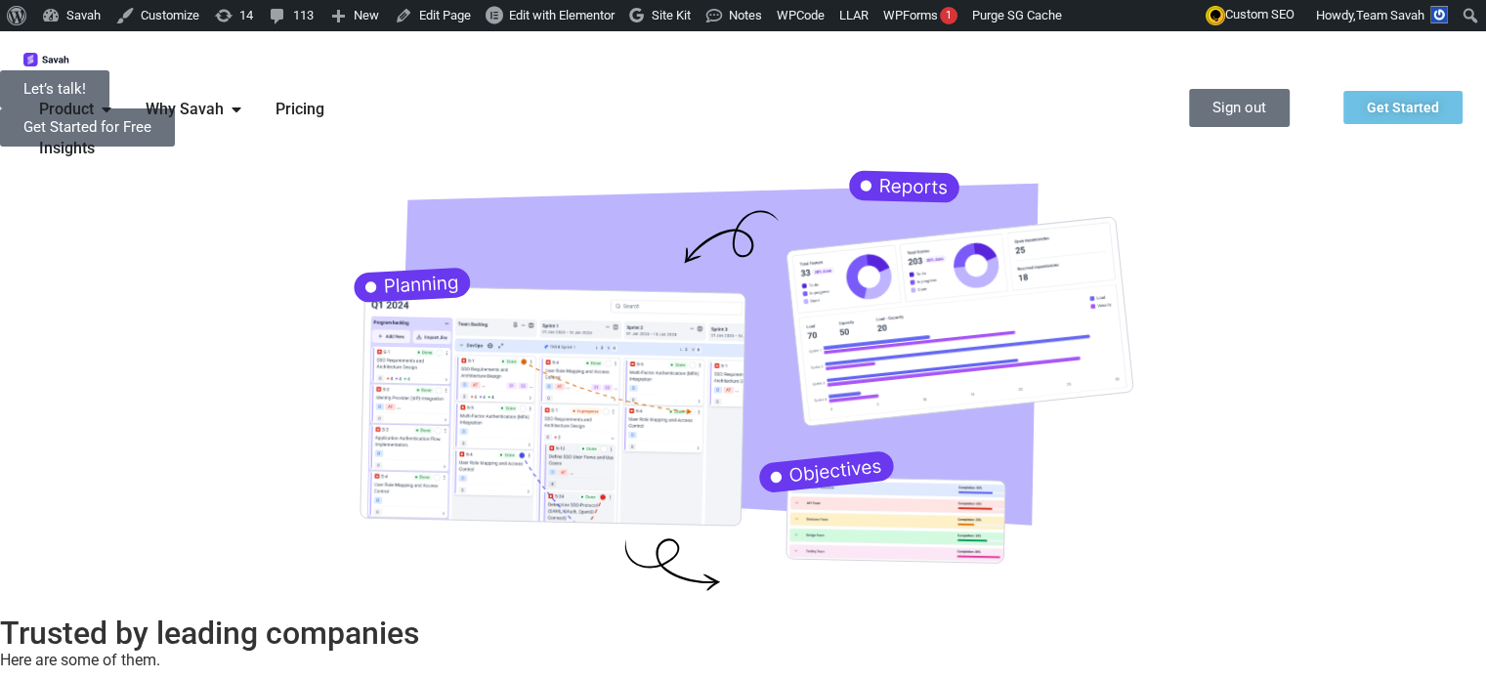
scroll to position [0, 0]
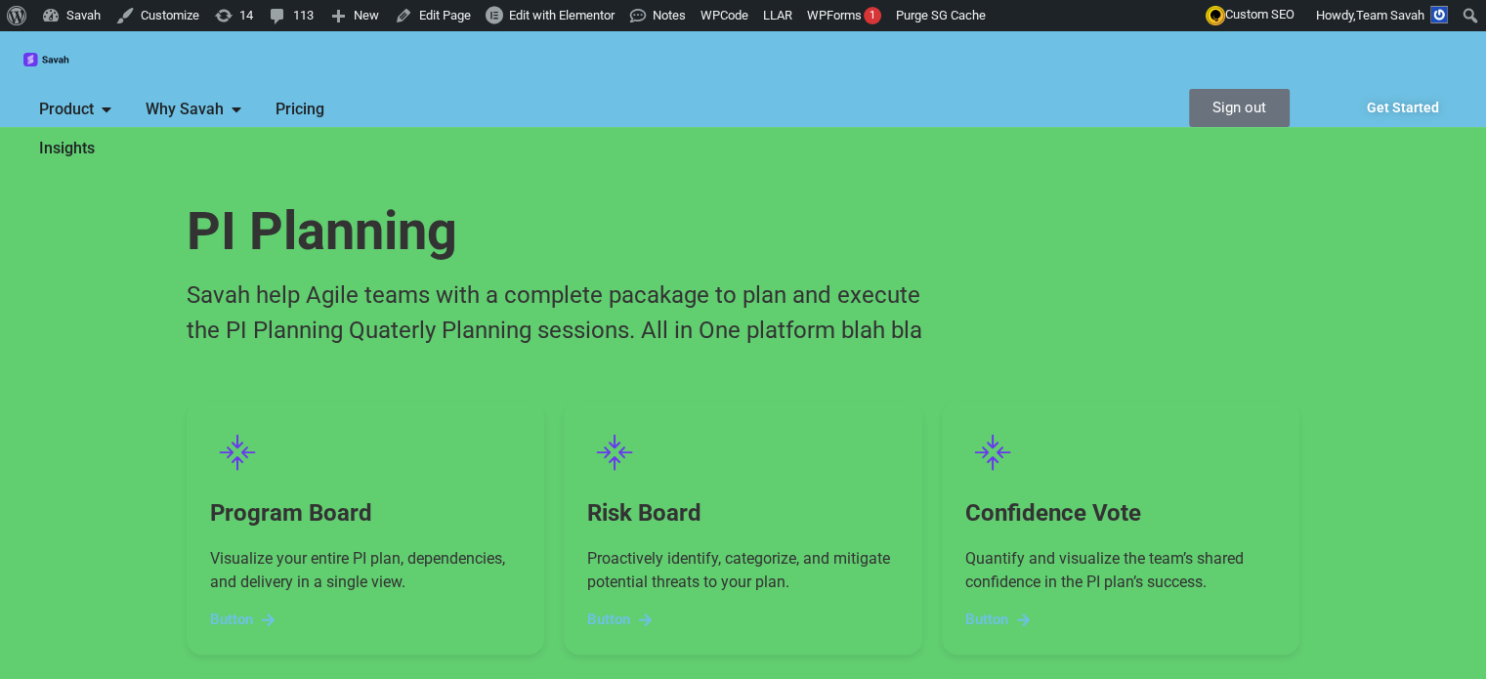
scroll to position [684, 0]
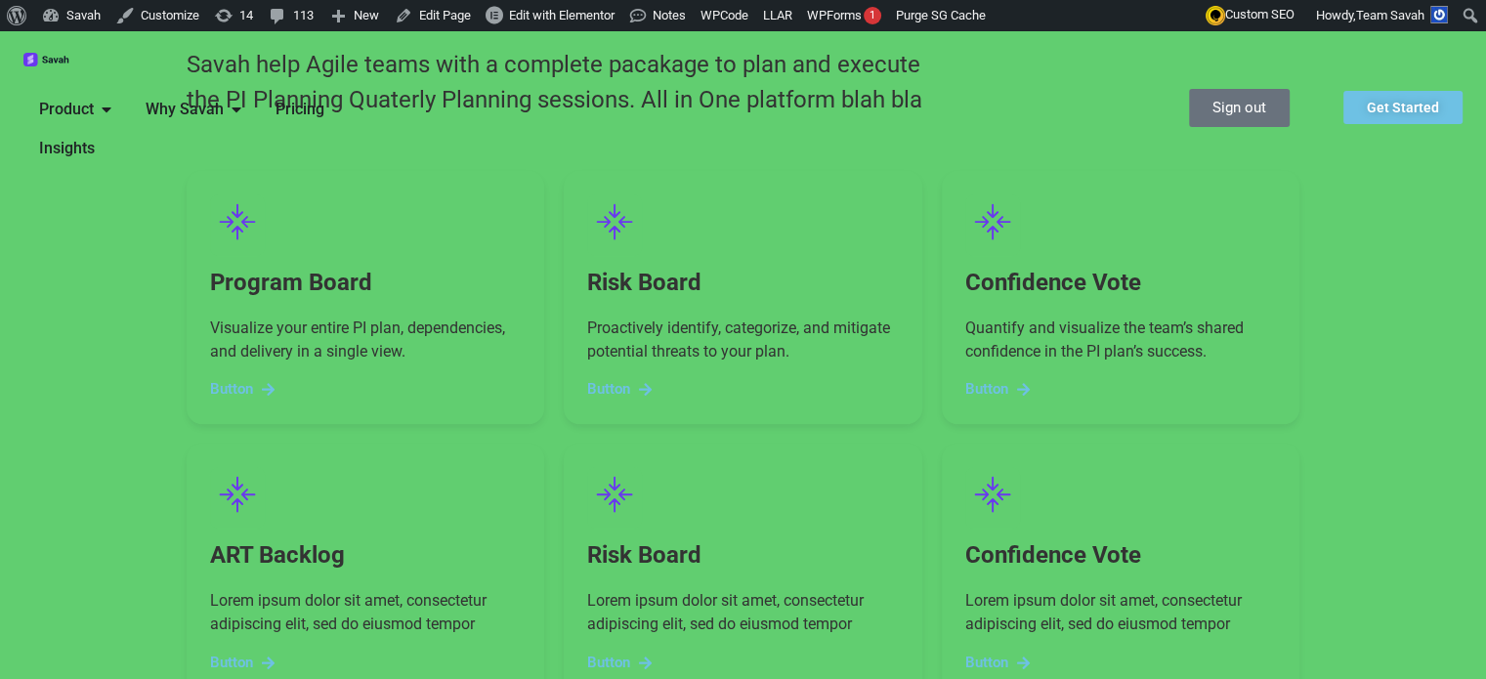
click at [210, 382] on span "Button" at bounding box center [231, 389] width 43 height 15
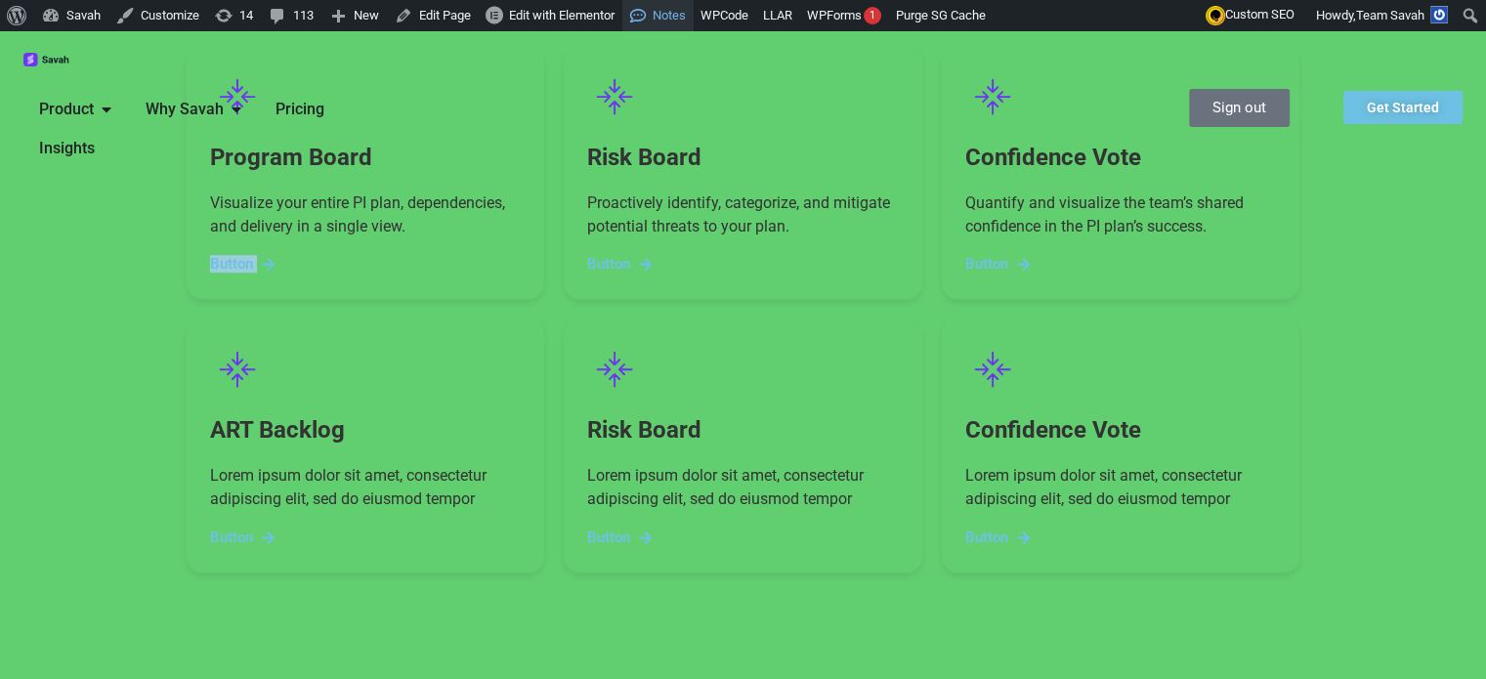
scroll to position [449, 0]
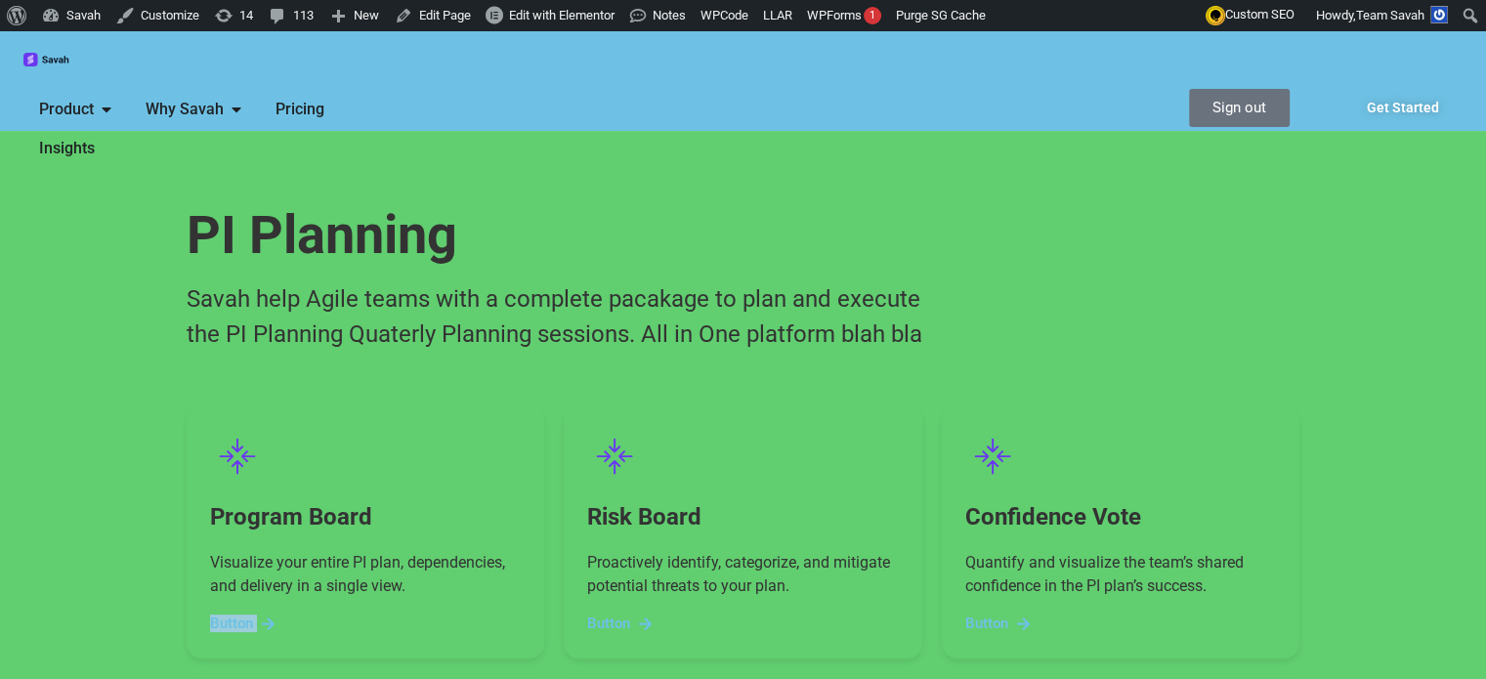
click at [70, 67] on img at bounding box center [46, 60] width 47 height 15
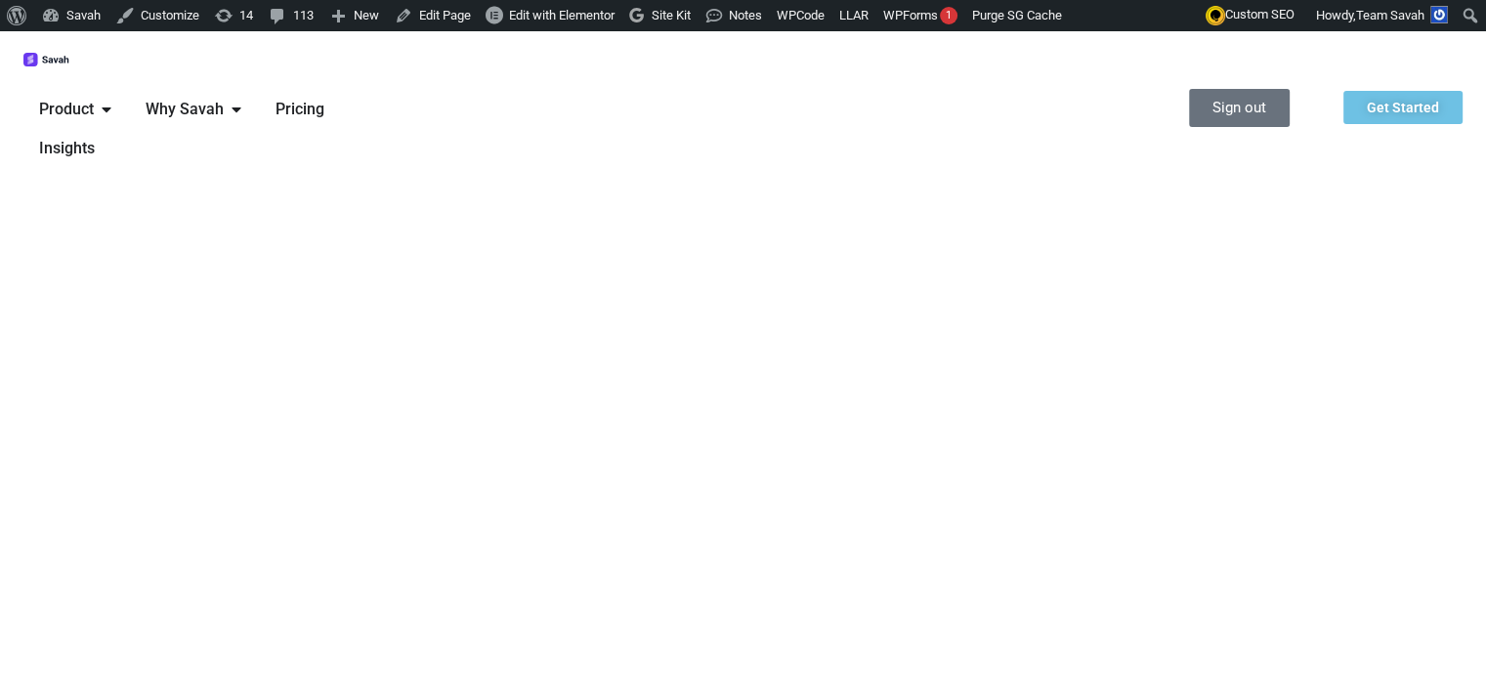
scroll to position [2051, 0]
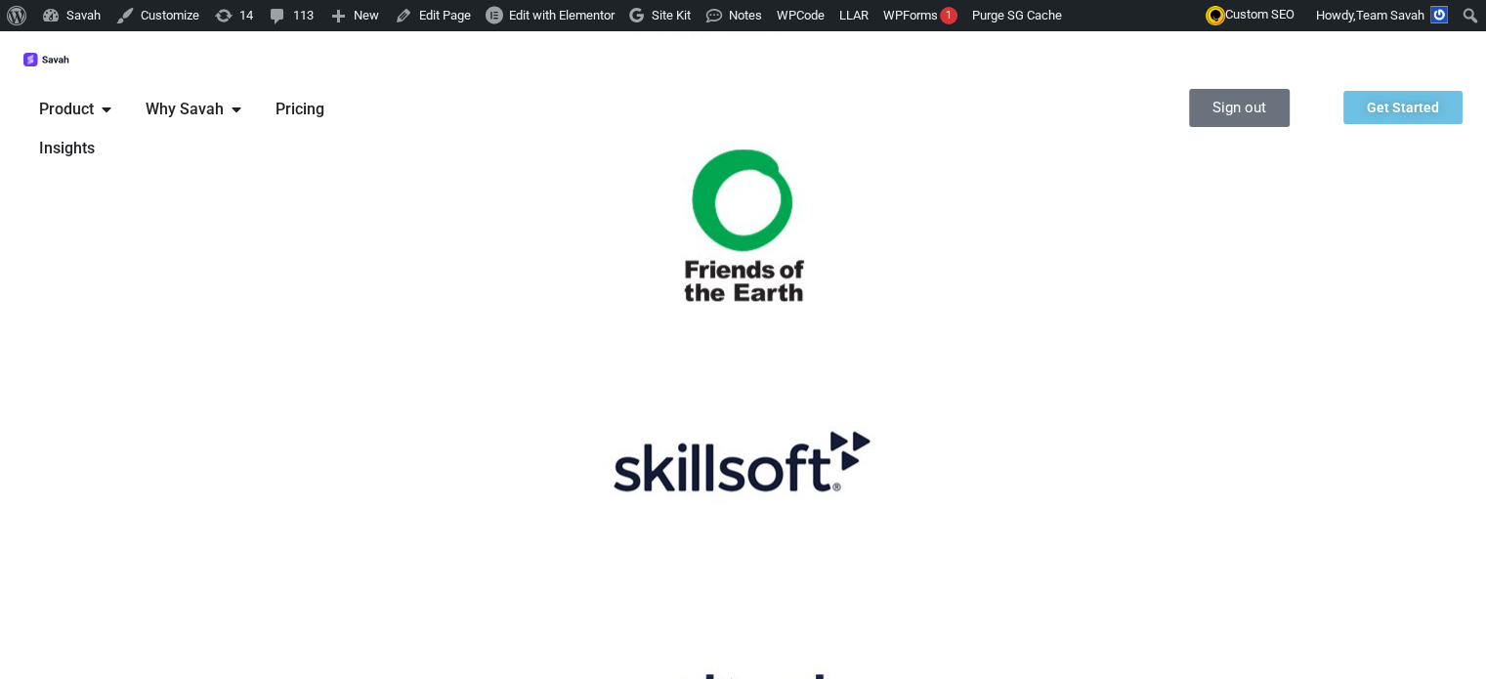
click at [224, 98] on span "Why Savah" at bounding box center [185, 109] width 78 height 23
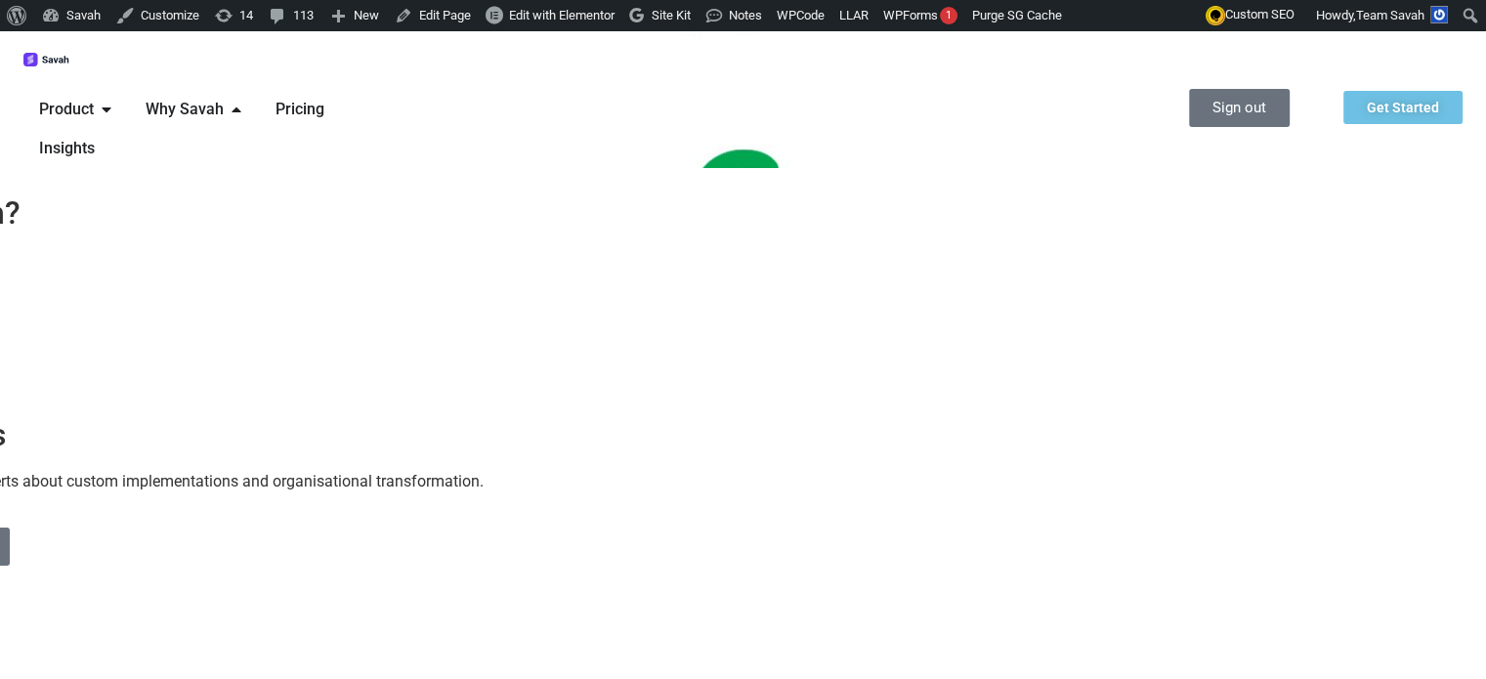
click at [94, 98] on span "Product" at bounding box center [66, 109] width 55 height 23
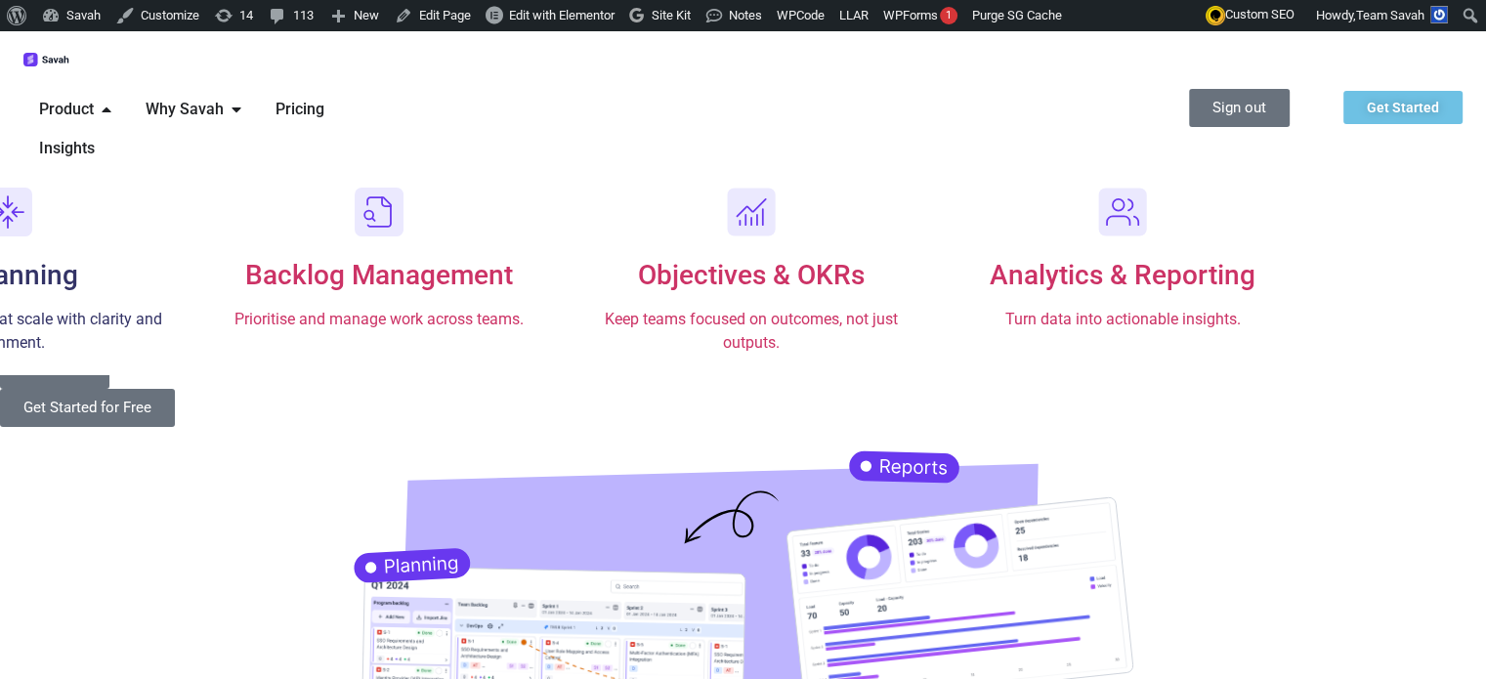
scroll to position [0, 0]
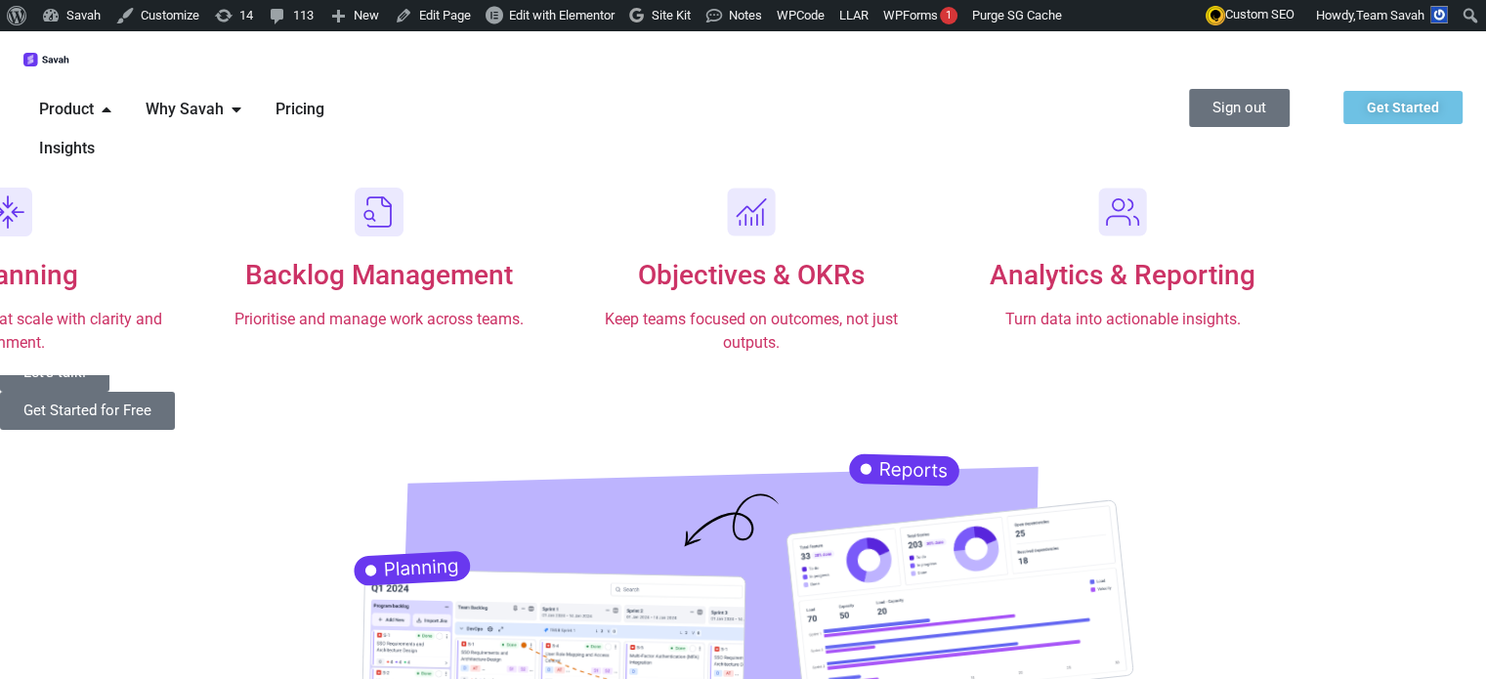
click at [750, 460] on div "Let’s talk! Get Started for Free" at bounding box center [743, 391] width 1486 height 138
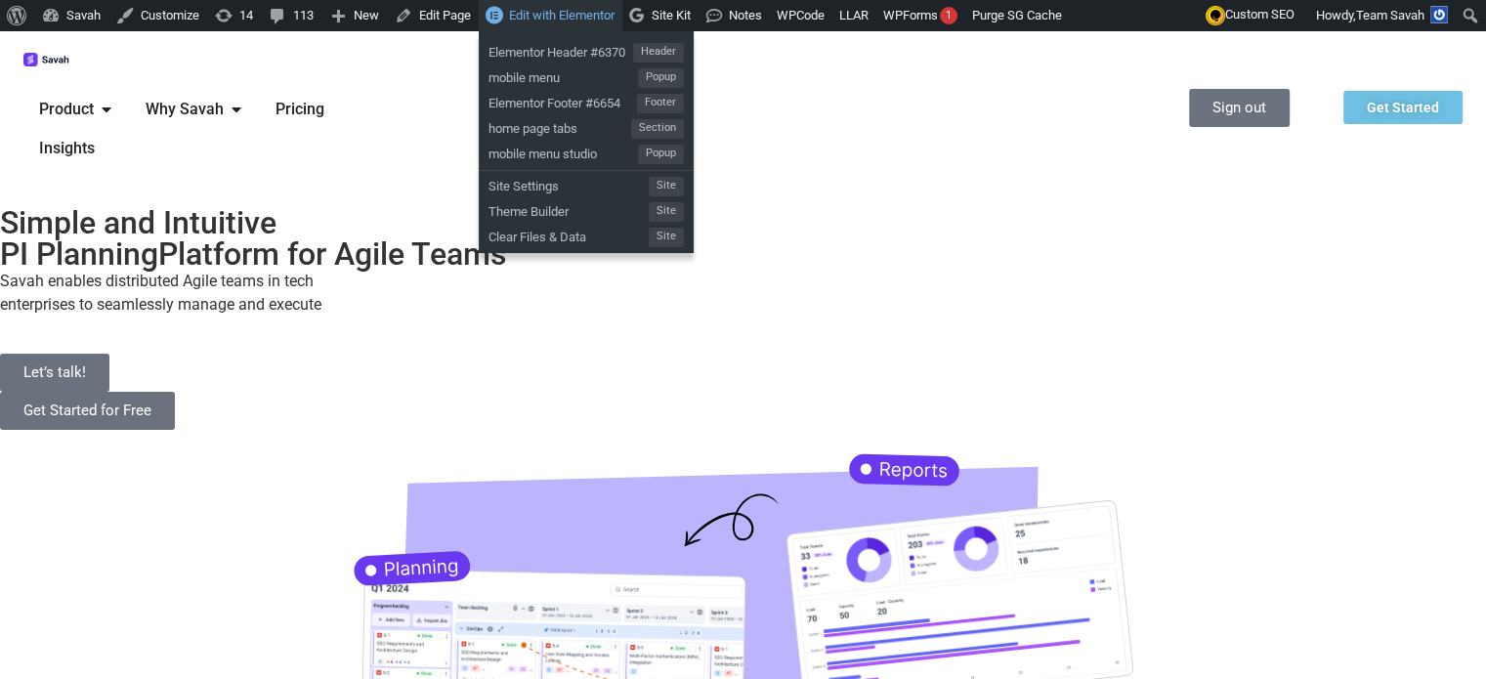
click at [535, 14] on span "Edit with Elementor" at bounding box center [561, 15] width 105 height 15
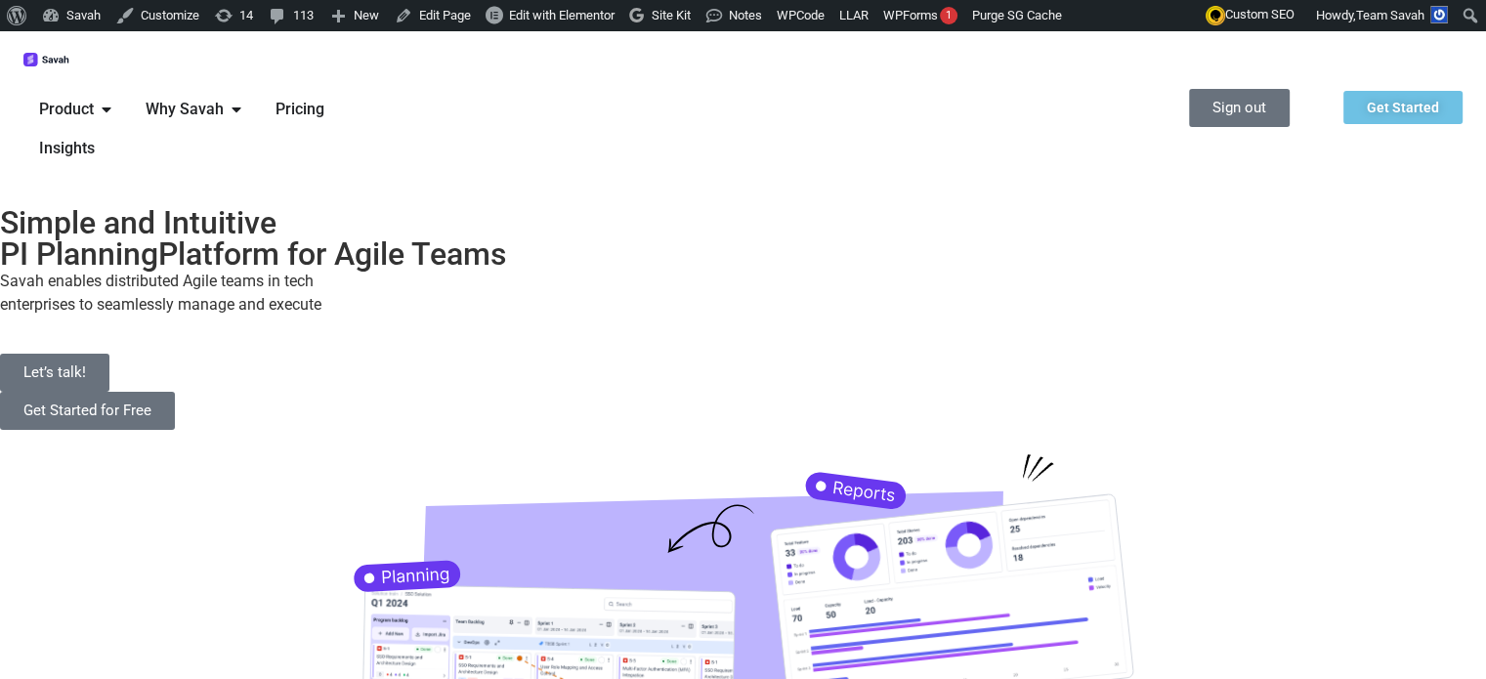
click at [642, 270] on h2 "Simple and Intuitive PI Planning Platform for Agile Teams" at bounding box center [743, 238] width 1486 height 63
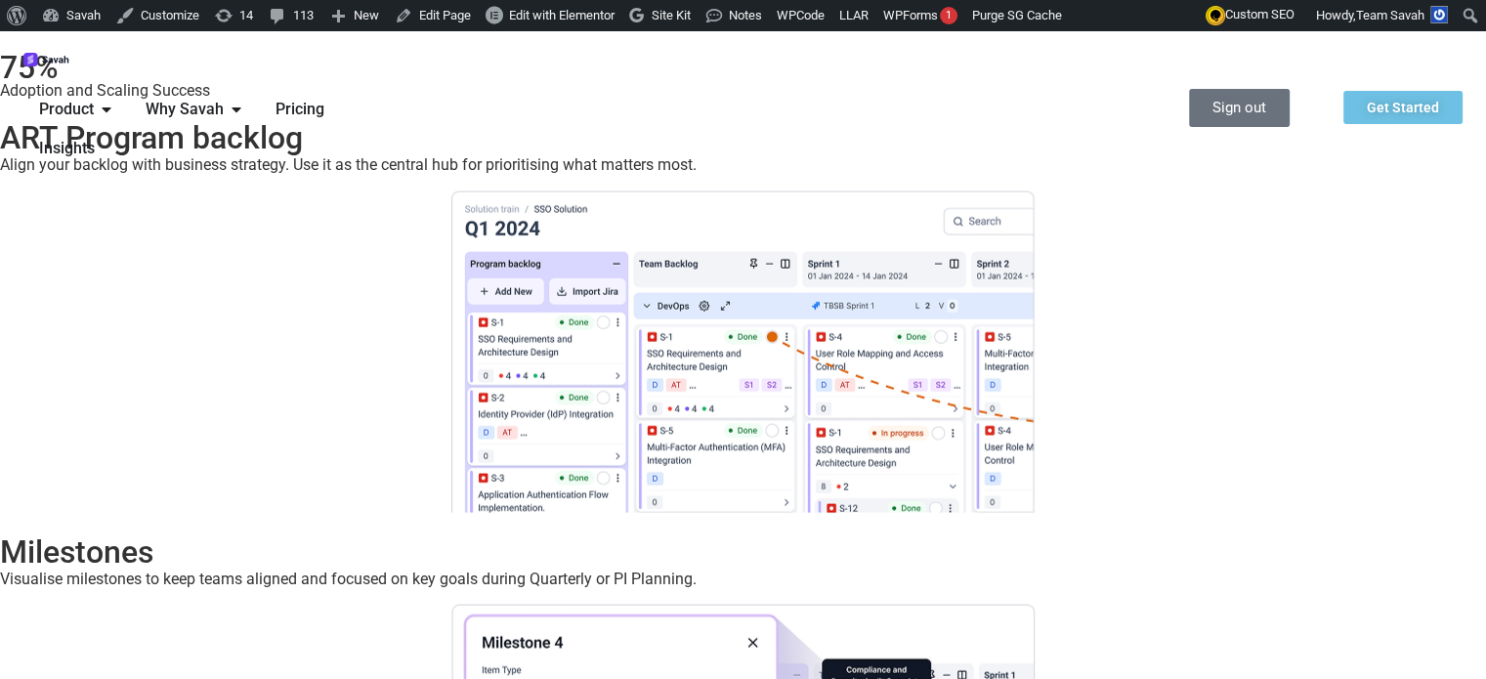
scroll to position [3711, 0]
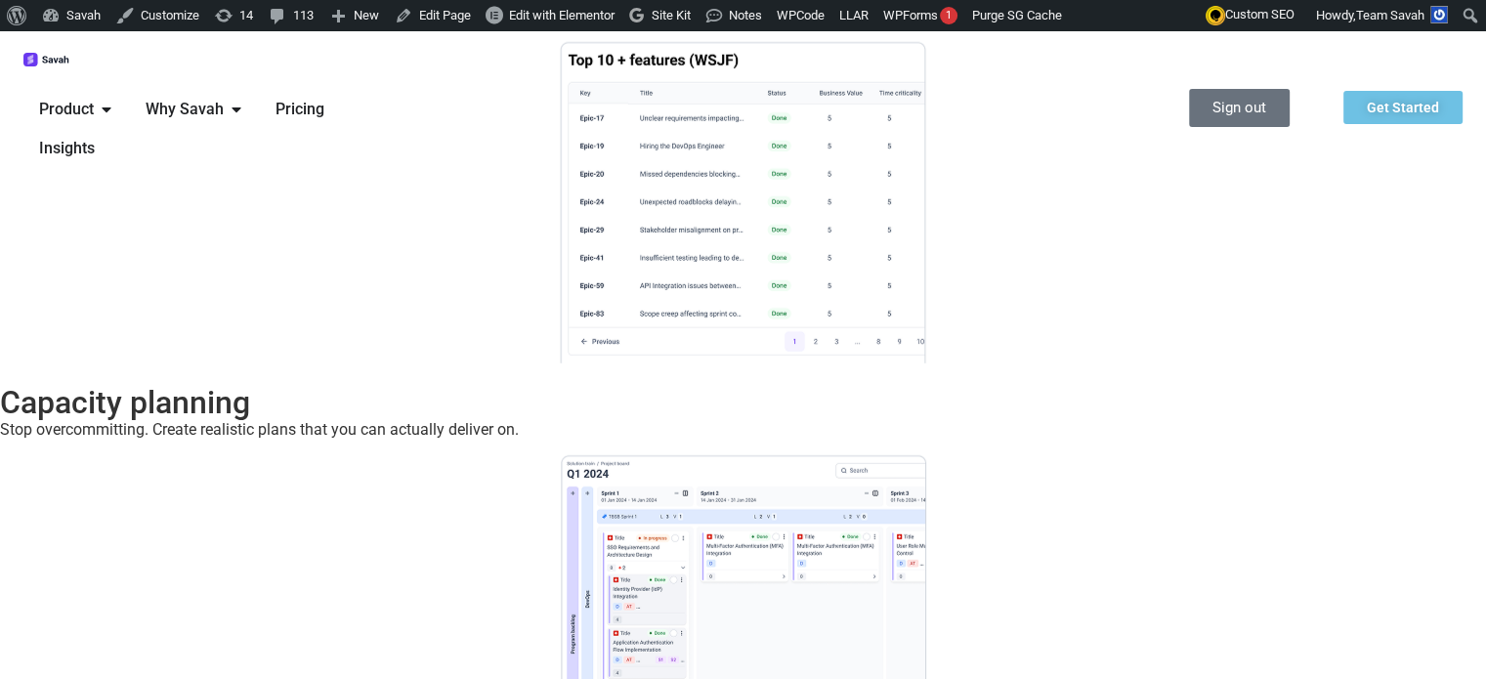
scroll to position [5368, 0]
